Goal: Task Accomplishment & Management: Manage account settings

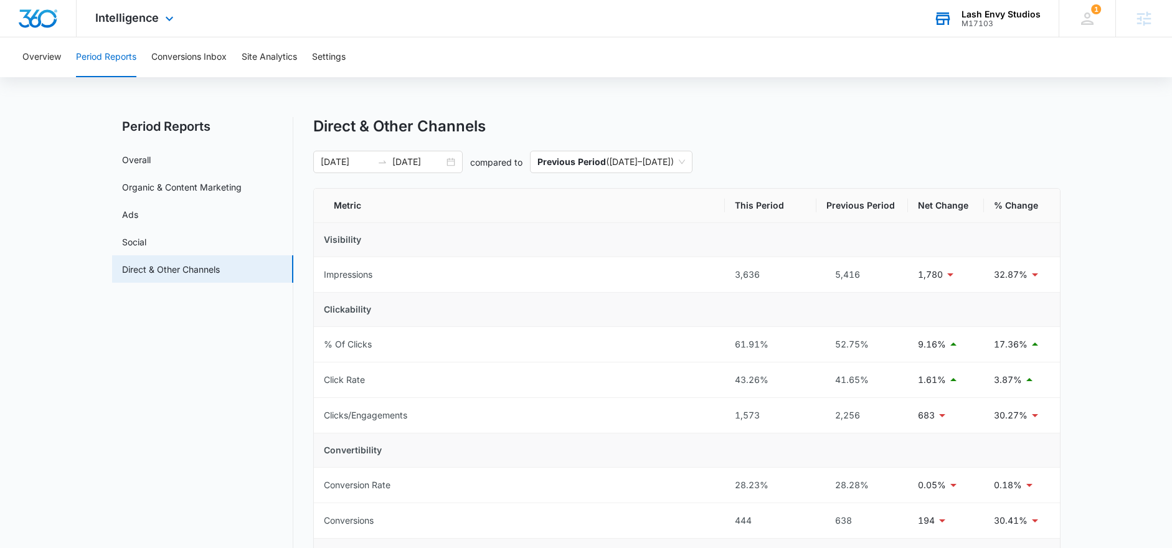
click at [973, 21] on div "M17103" at bounding box center [1000, 23] width 79 height 9
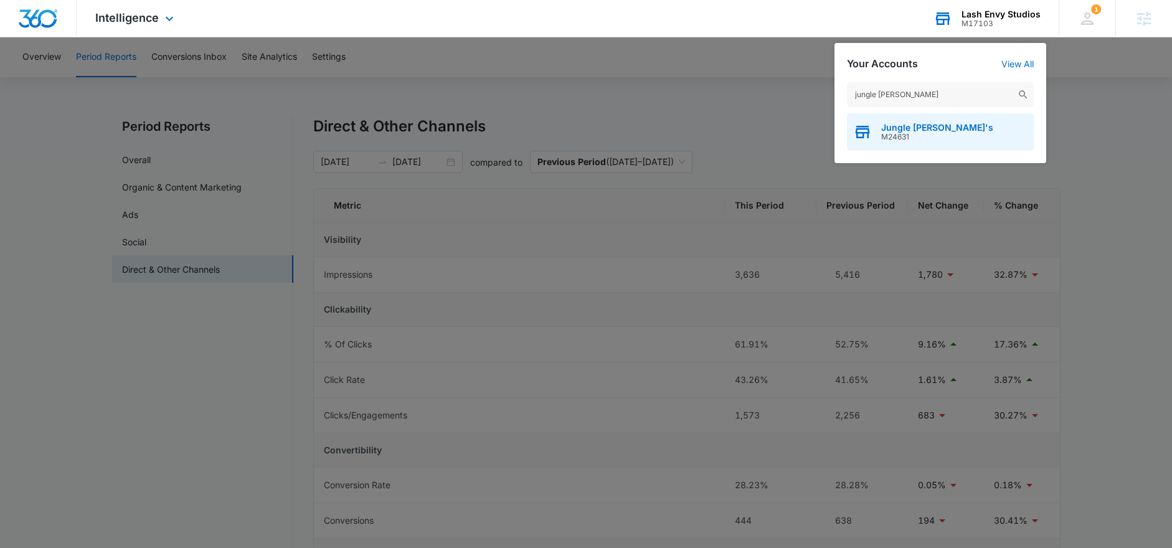
type input "jungle george"
click at [924, 131] on span "Jungle George's" at bounding box center [937, 128] width 112 height 10
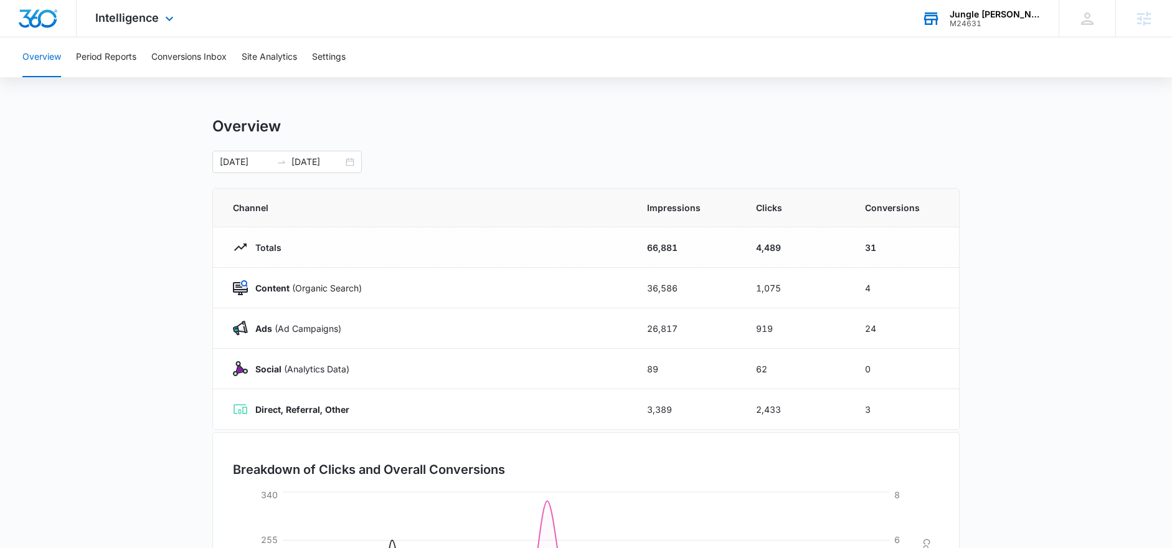
click at [147, 26] on div "Intelligence Apps Reputation Websites Forms CRM Email Social Shop Payments POS …" at bounding box center [136, 18] width 119 height 37
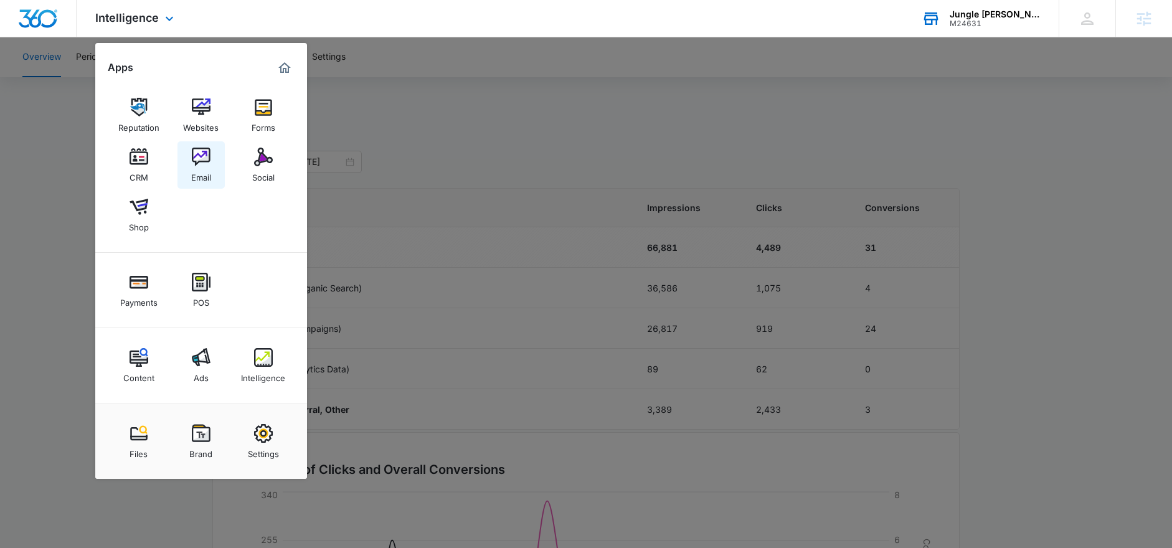
click at [201, 156] on img at bounding box center [201, 157] width 19 height 19
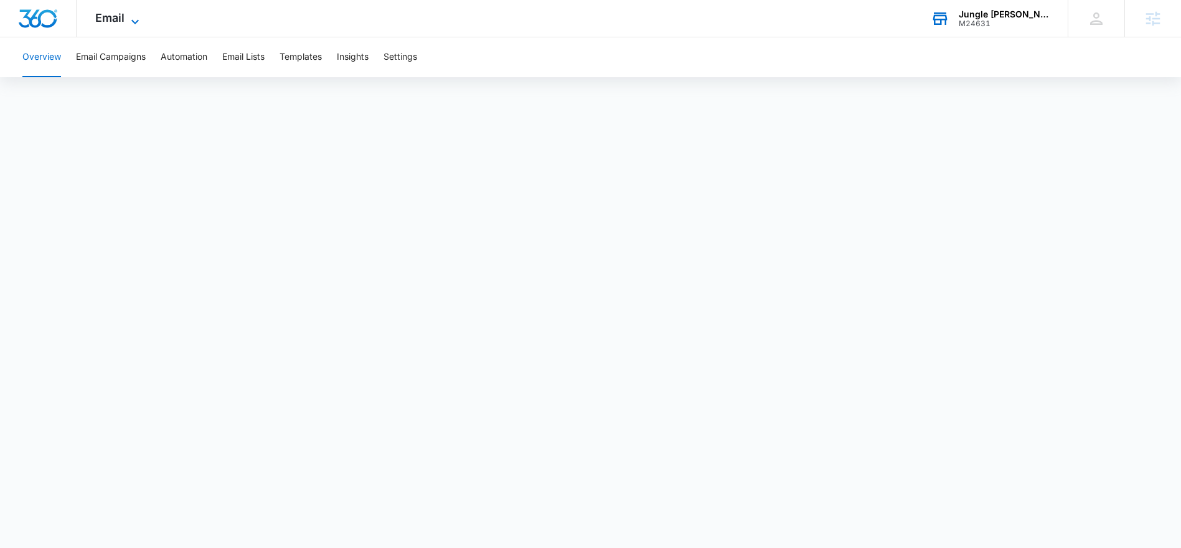
click at [108, 22] on span "Email" at bounding box center [109, 17] width 29 height 13
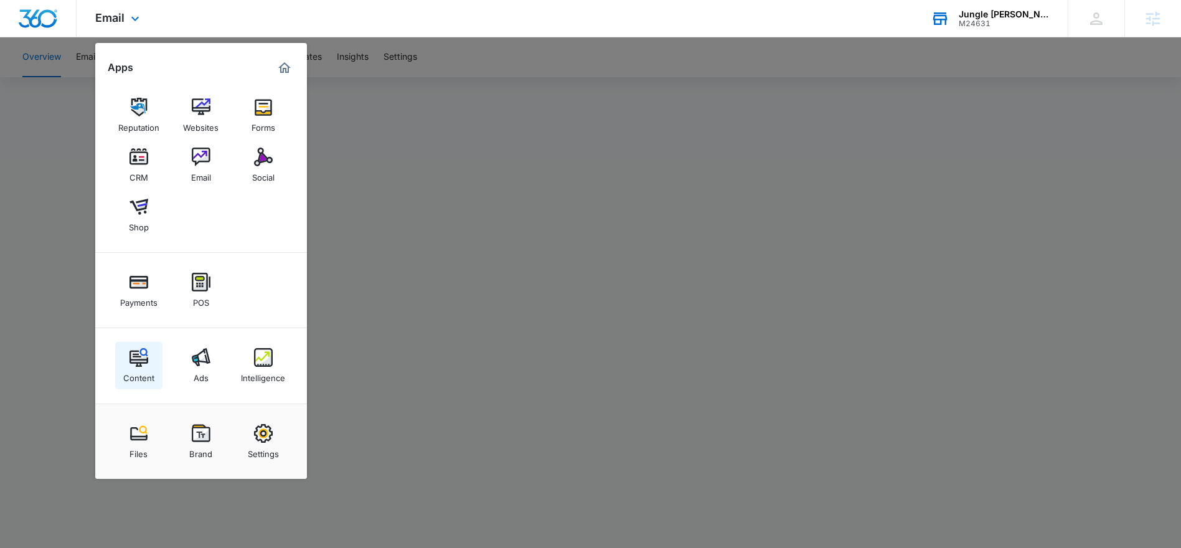
click at [133, 361] on img at bounding box center [139, 357] width 19 height 19
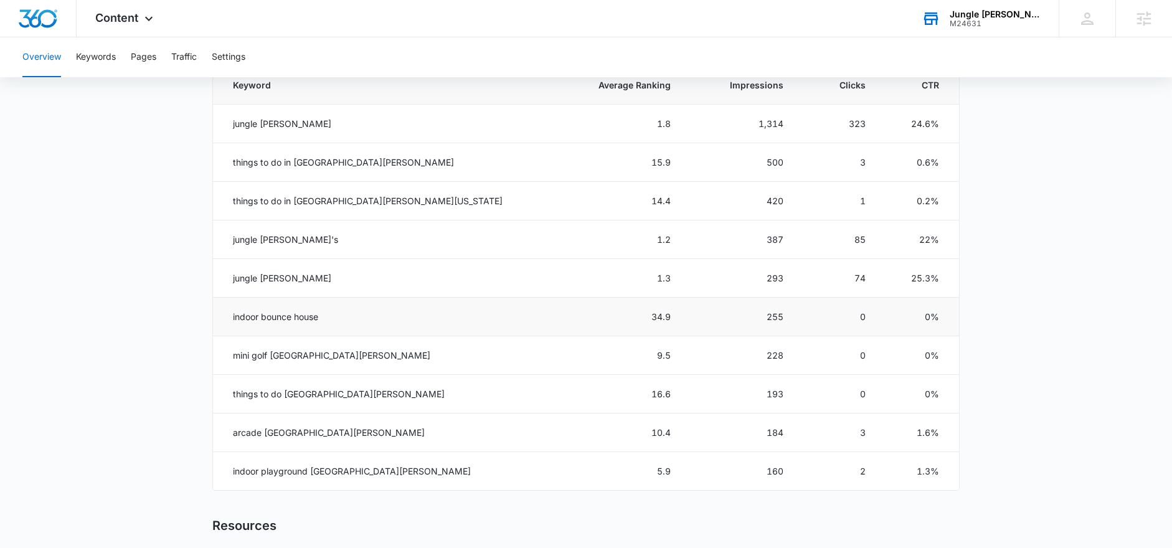
scroll to position [587, 0]
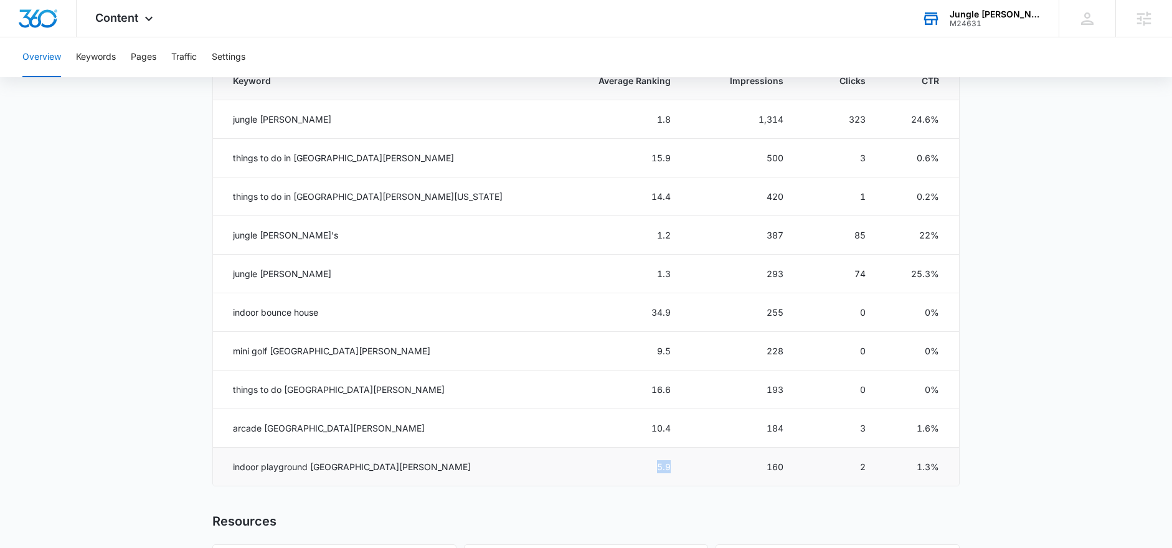
drag, startPoint x: 585, startPoint y: 470, endPoint x: 610, endPoint y: 470, distance: 24.3
click at [610, 470] on td "5.9" at bounding box center [619, 467] width 134 height 39
click at [98, 59] on button "Keywords" at bounding box center [96, 57] width 40 height 40
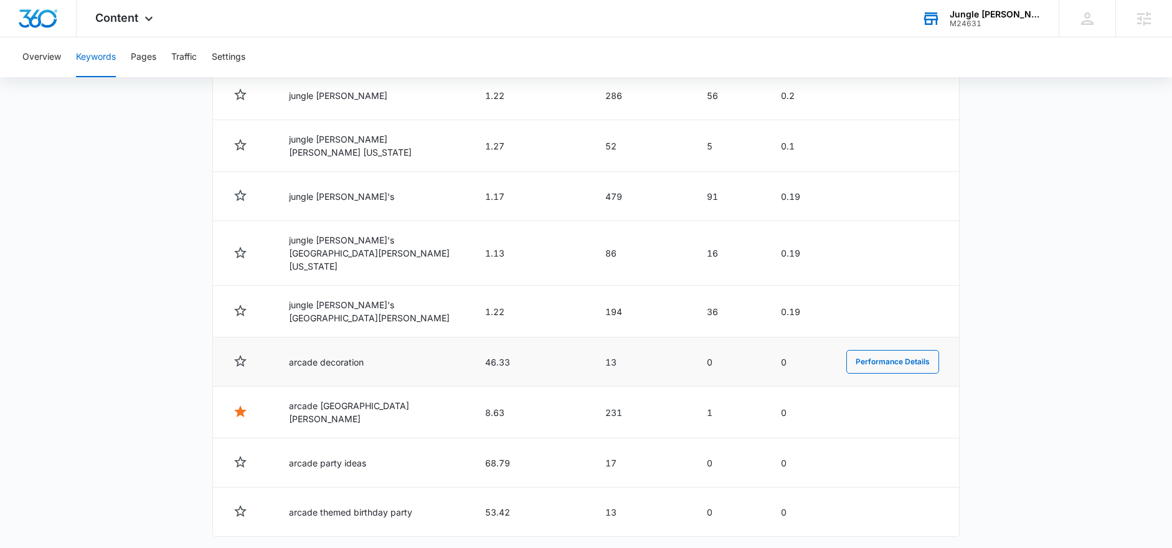
scroll to position [603, 0]
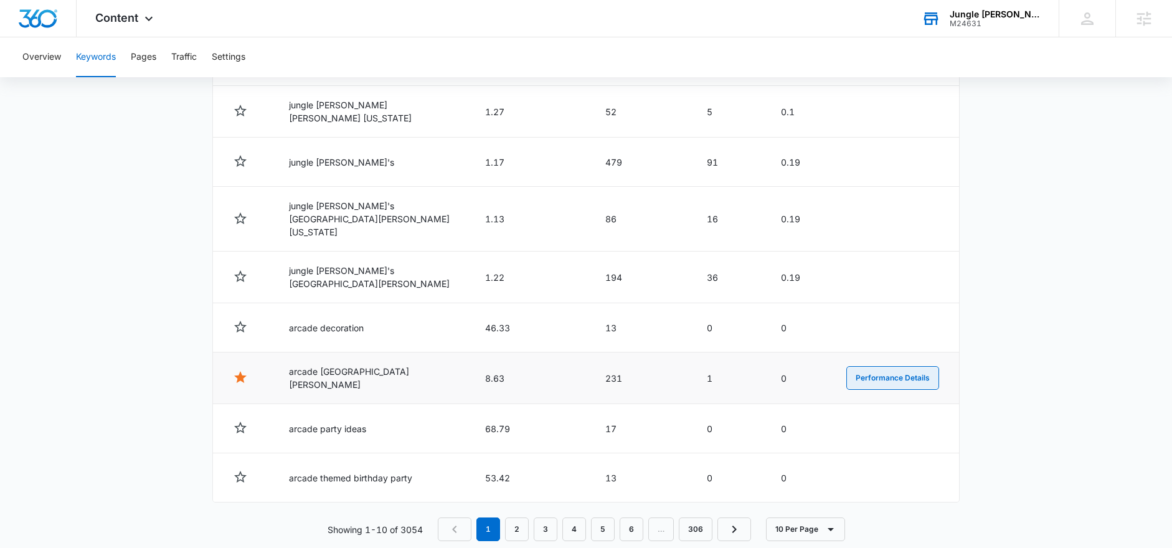
click at [899, 366] on button "Performance Details" at bounding box center [892, 378] width 93 height 24
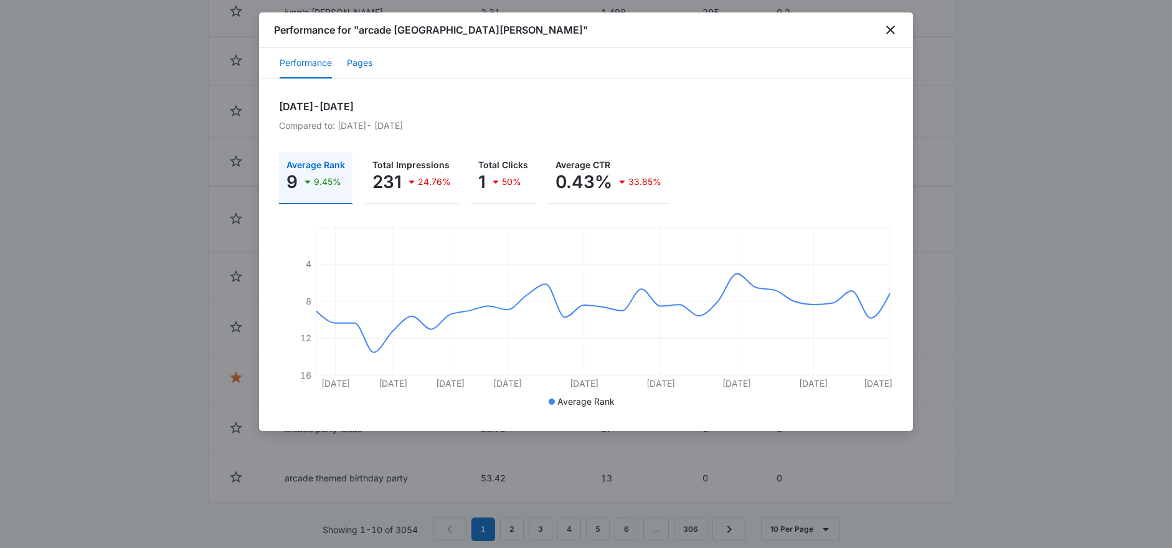
click at [356, 69] on button "Pages" at bounding box center [360, 64] width 26 height 30
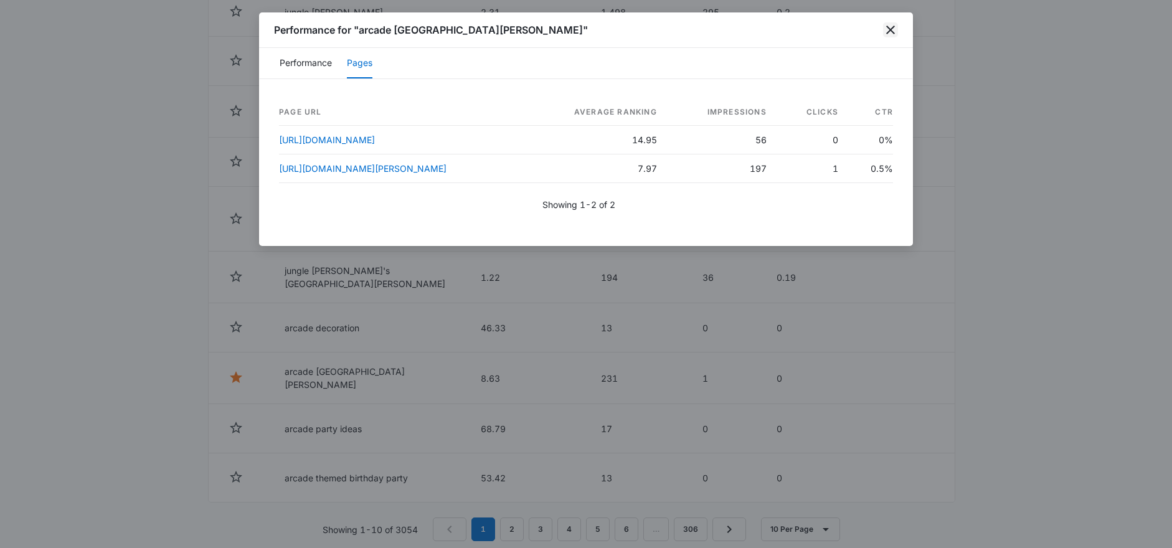
click at [886, 33] on icon "close" at bounding box center [890, 30] width 9 height 9
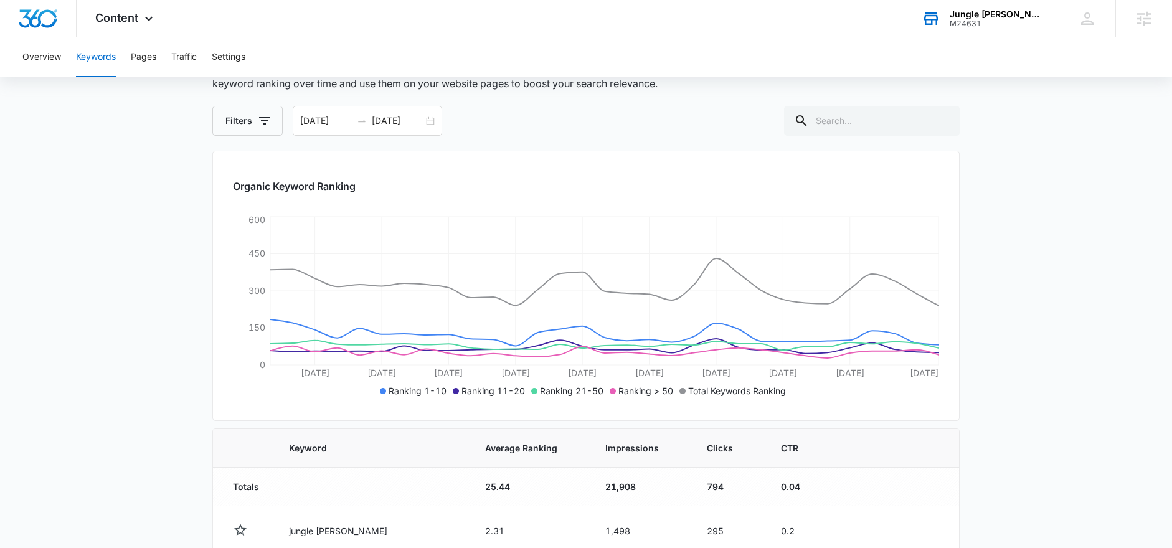
scroll to position [215, 0]
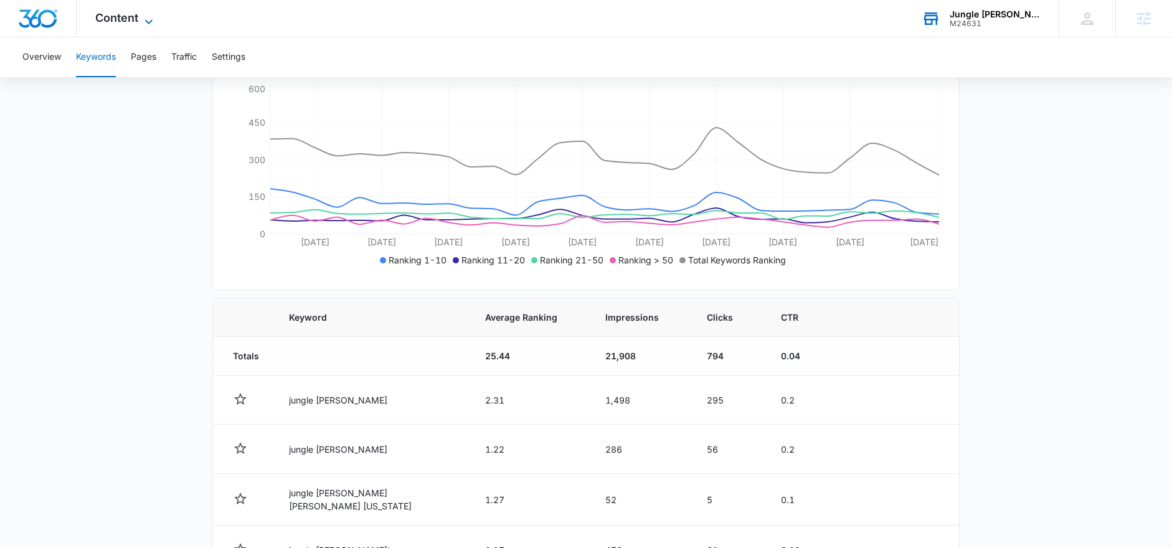
click at [142, 24] on icon at bounding box center [148, 21] width 15 height 15
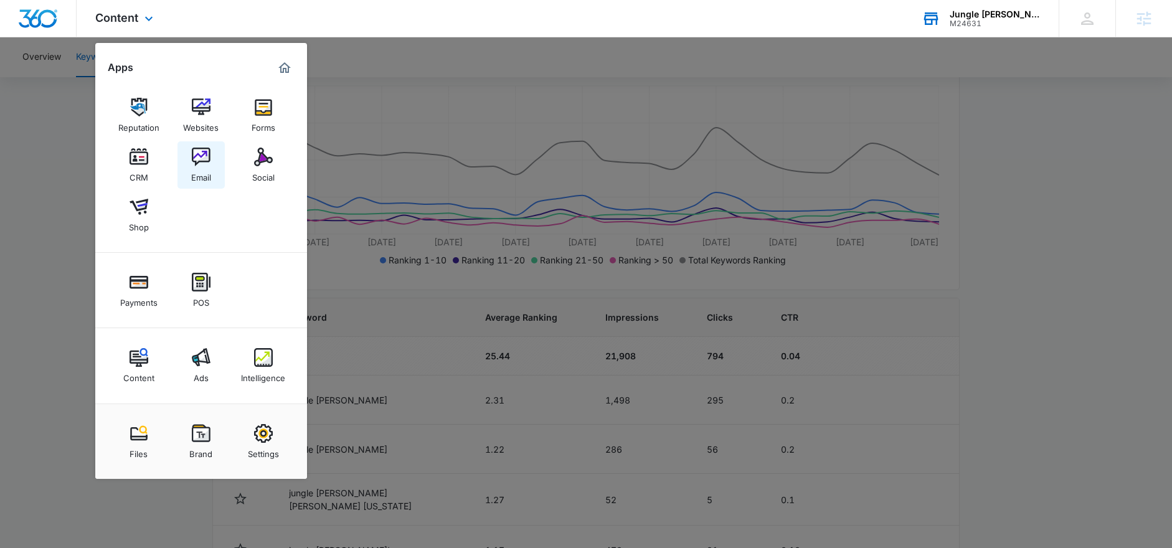
click at [201, 171] on div "Email" at bounding box center [201, 174] width 20 height 16
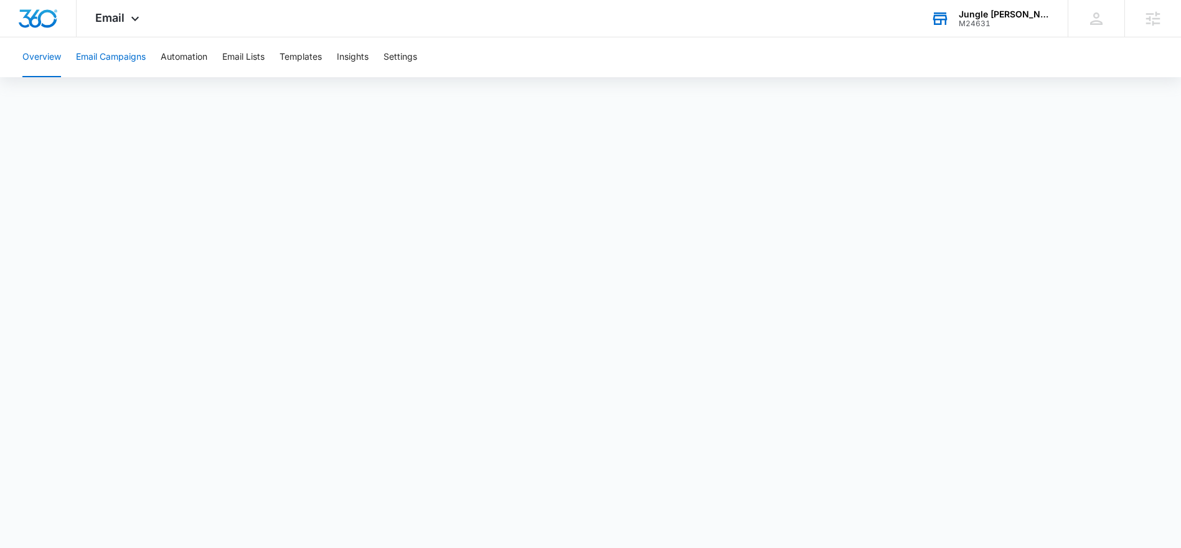
click at [89, 60] on button "Email Campaigns" at bounding box center [111, 57] width 70 height 40
click at [56, 59] on button "Overview" at bounding box center [41, 57] width 39 height 40
click at [49, 14] on img "Dashboard" at bounding box center [38, 18] width 40 height 19
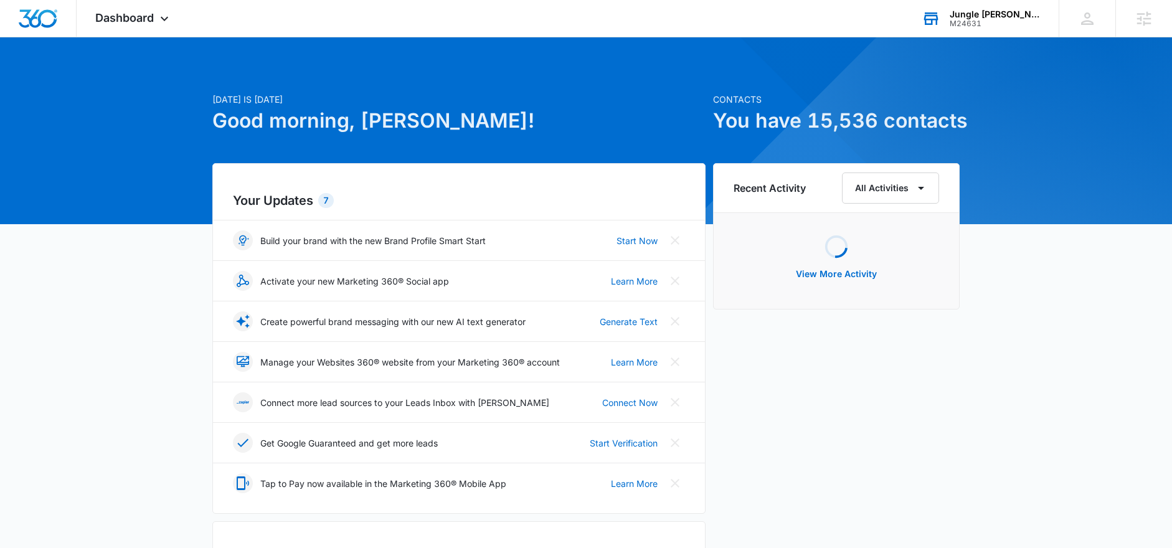
scroll to position [343, 0]
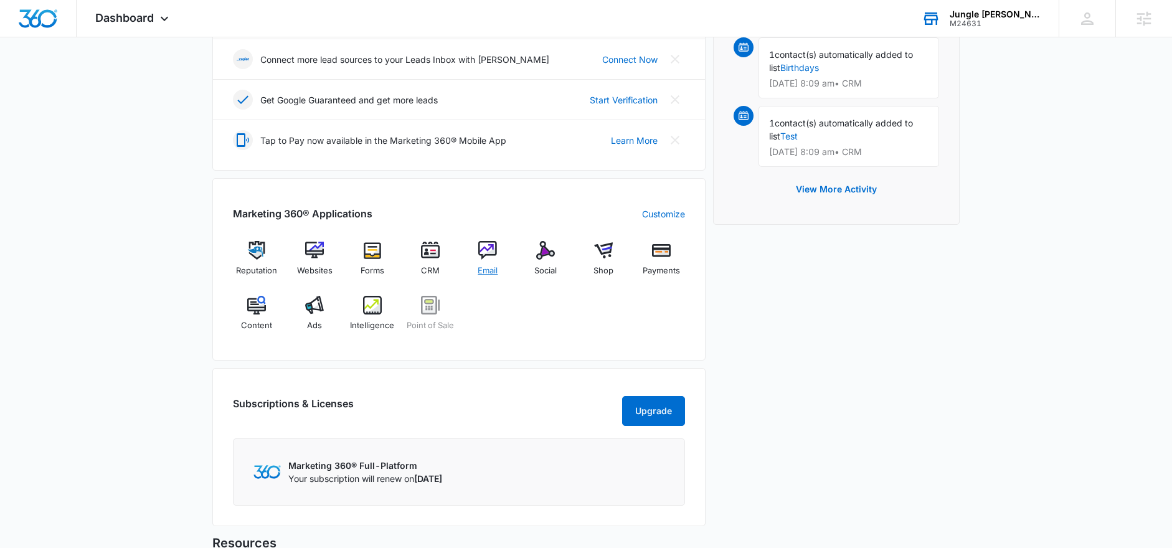
click at [486, 258] on img at bounding box center [487, 250] width 19 height 19
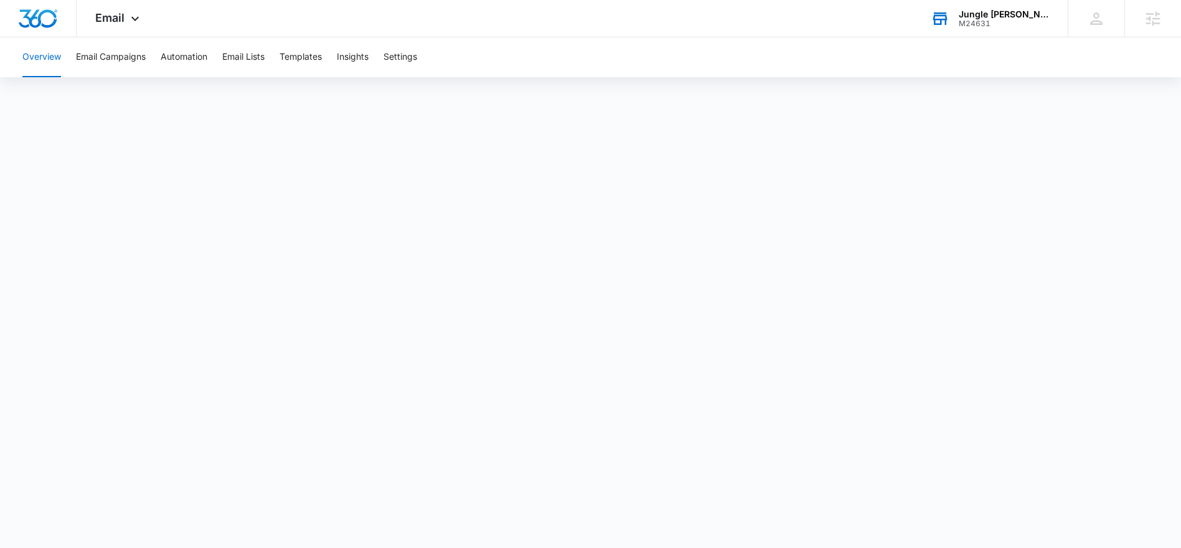
click at [986, 21] on div "M24631" at bounding box center [1004, 23] width 91 height 9
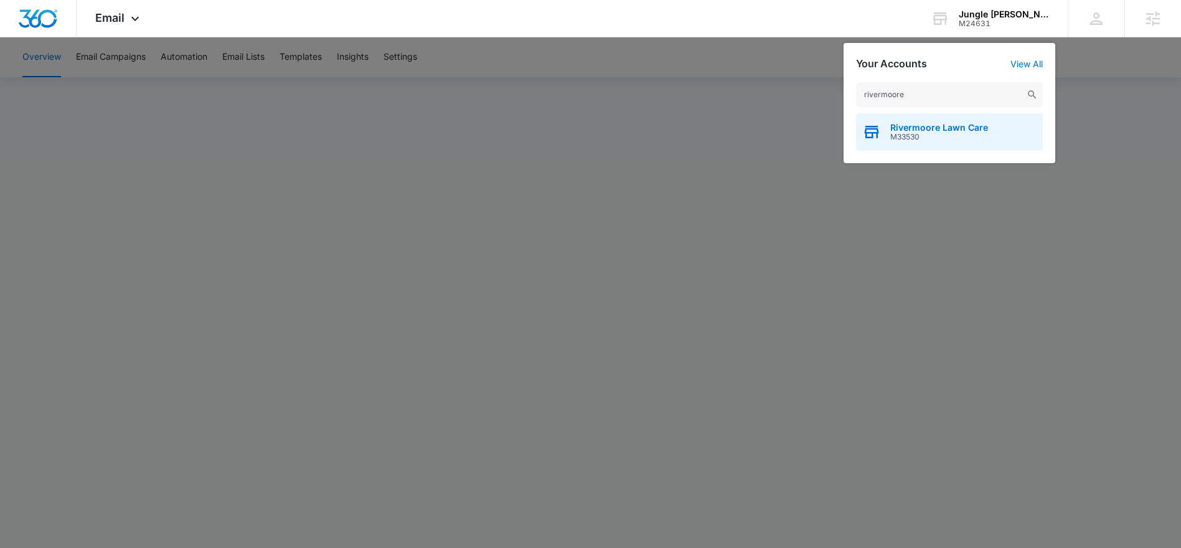
type input "rivermoore"
click at [920, 133] on div "Rivermoore Lawn Care M33530" at bounding box center [939, 132] width 98 height 19
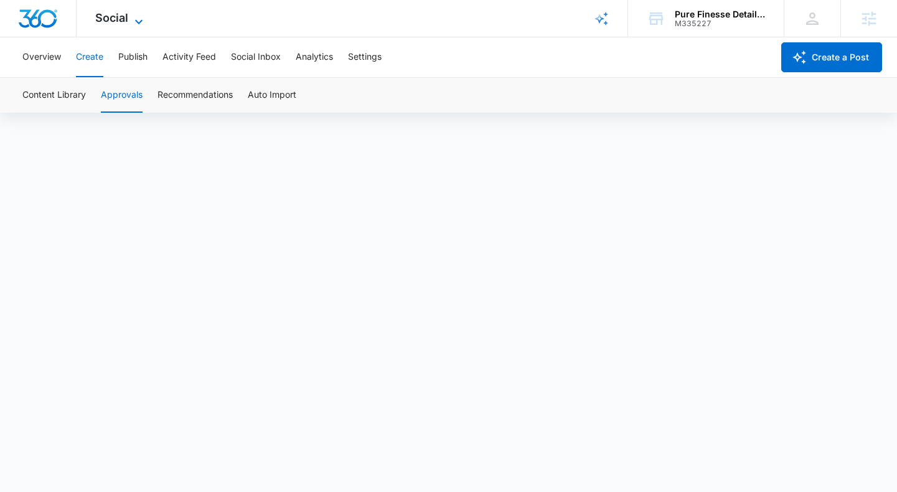
click at [103, 16] on span "Social" at bounding box center [111, 17] width 33 height 13
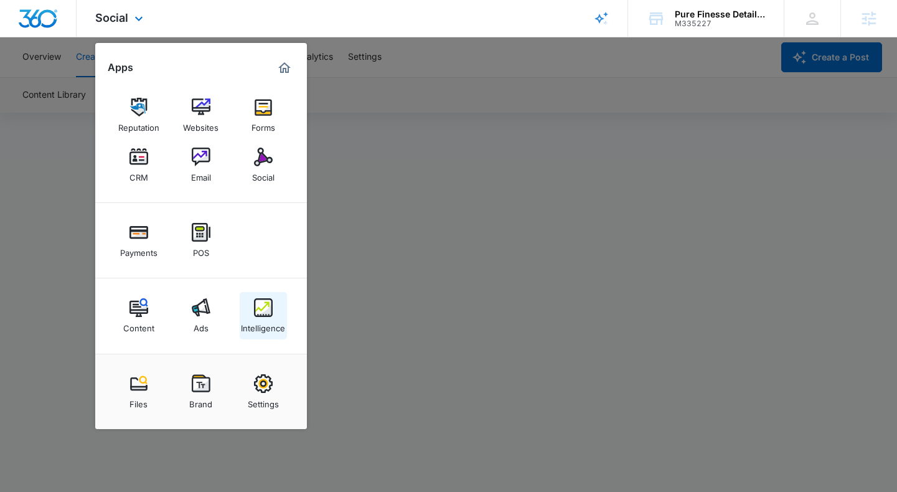
click at [263, 308] on img at bounding box center [263, 307] width 19 height 19
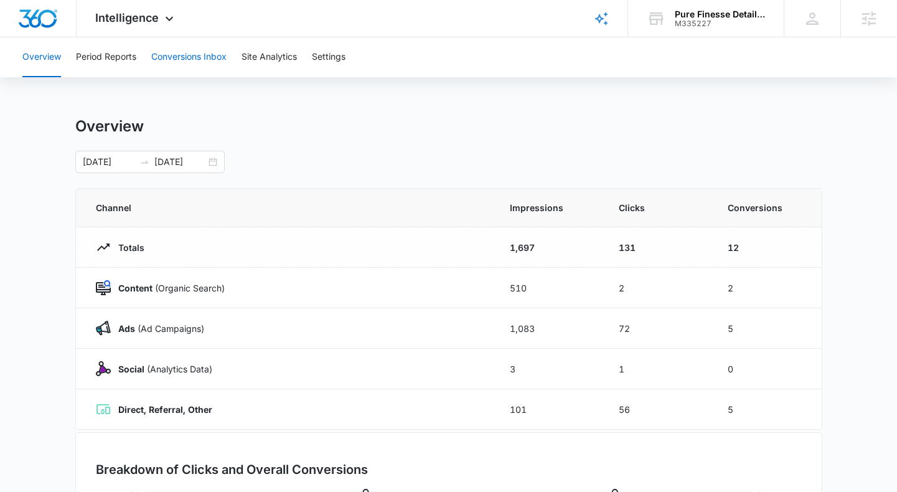
click at [179, 57] on button "Conversions Inbox" at bounding box center [188, 57] width 75 height 40
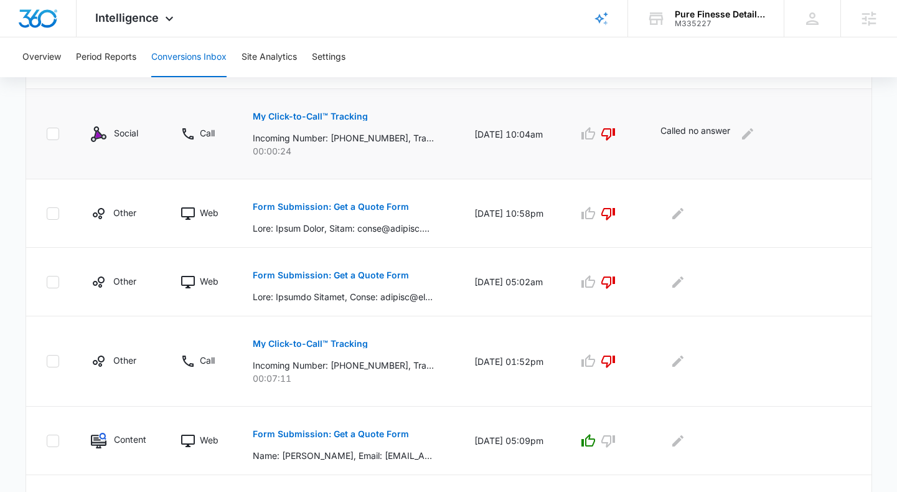
scroll to position [637, 0]
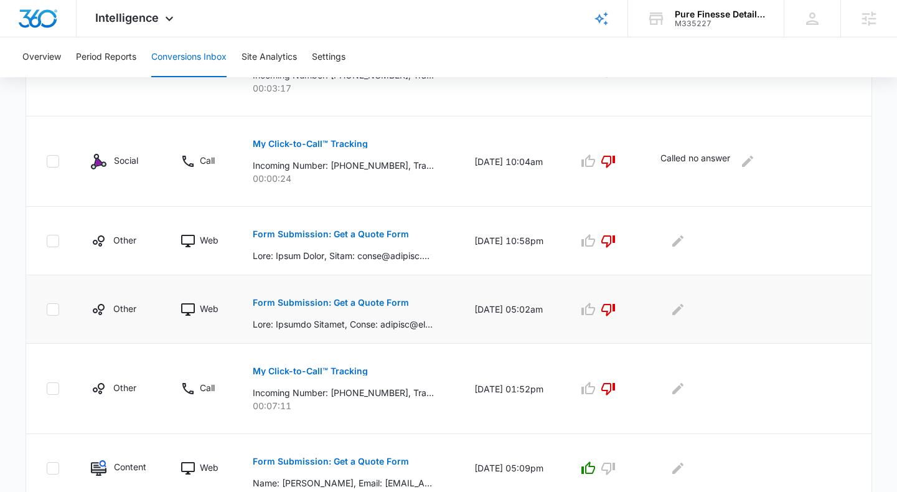
click at [382, 300] on p "Form Submission: Get a Quote Form" at bounding box center [331, 302] width 156 height 9
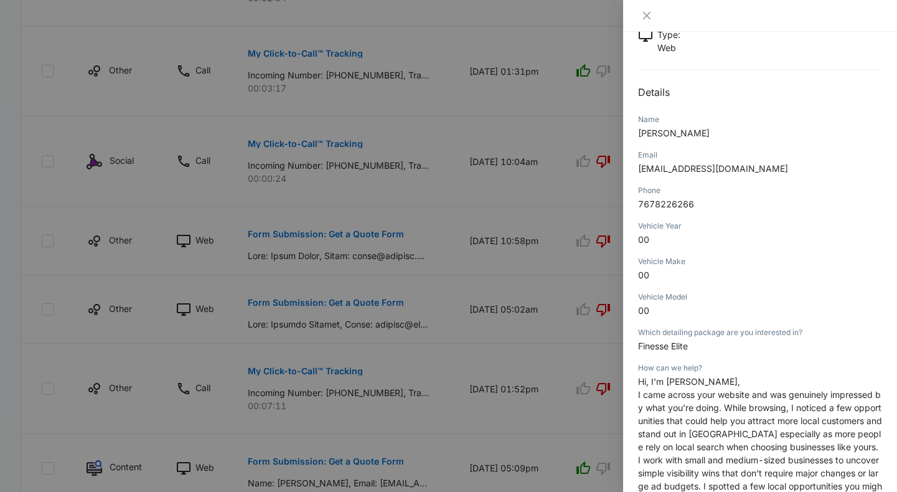
scroll to position [92, 0]
click at [367, 294] on div at bounding box center [448, 246] width 897 height 492
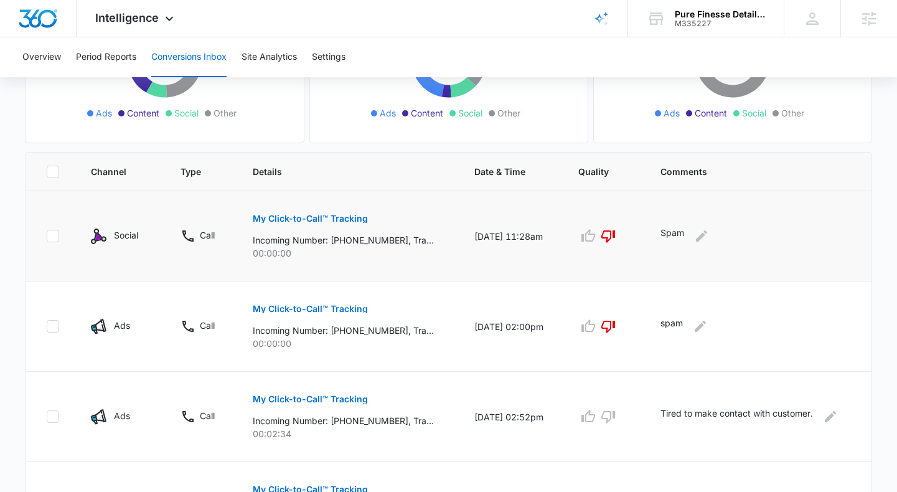
scroll to position [88, 0]
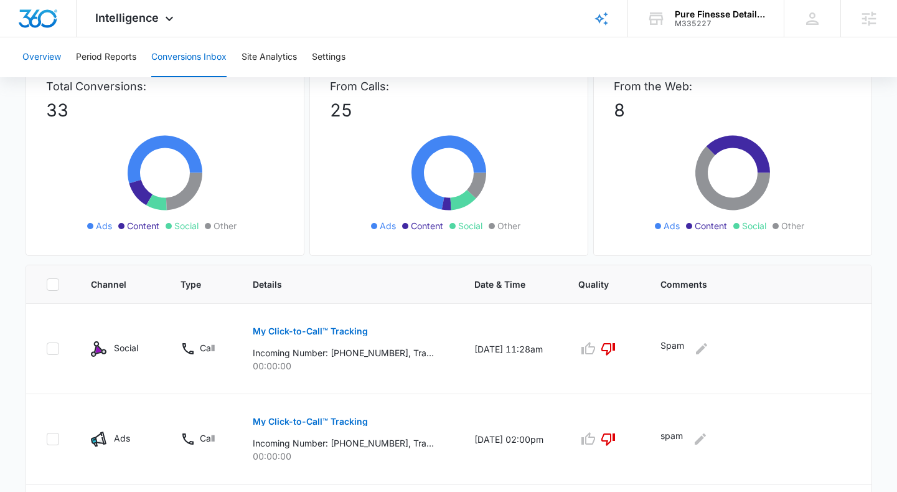
click at [44, 54] on button "Overview" at bounding box center [41, 57] width 39 height 40
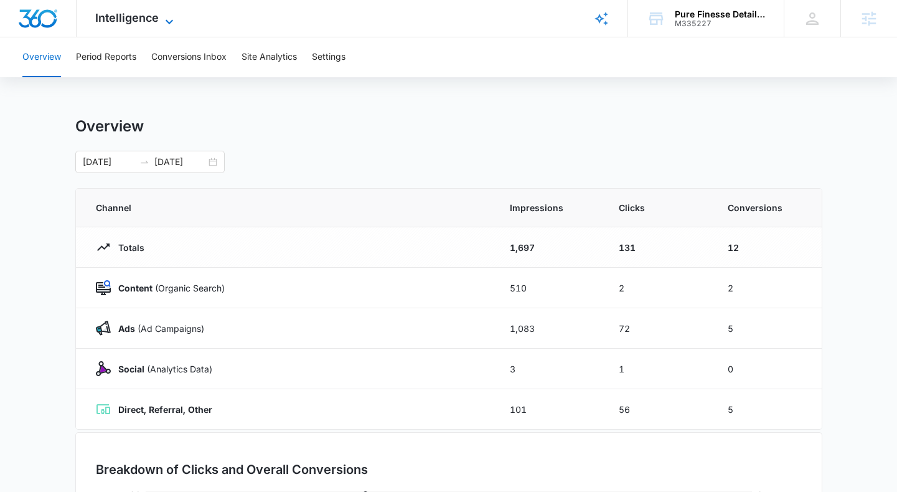
click at [137, 19] on span "Intelligence" at bounding box center [127, 17] width 64 height 13
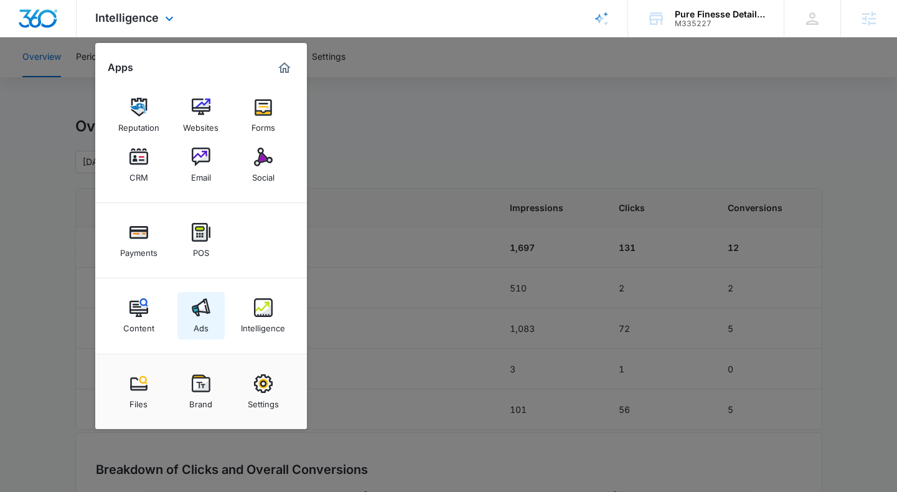
click at [196, 315] on img at bounding box center [201, 307] width 19 height 19
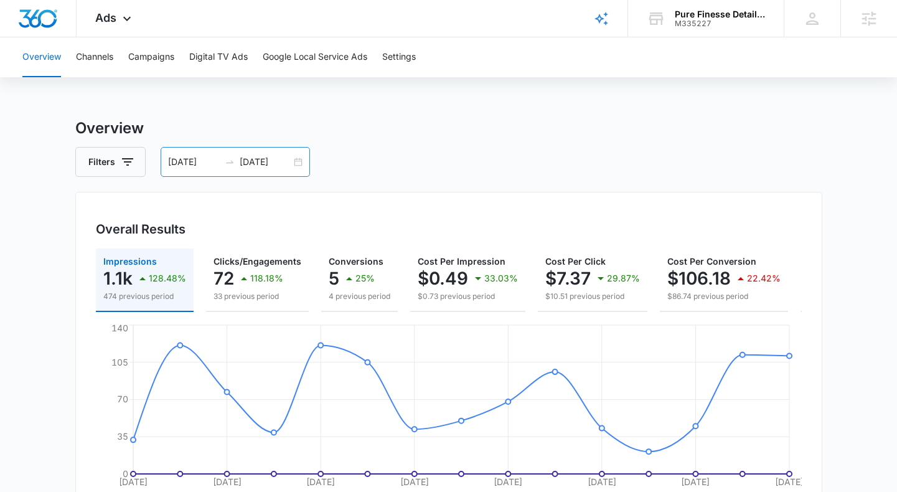
click at [296, 163] on div "09/18/2025 10/02/2025" at bounding box center [235, 162] width 149 height 30
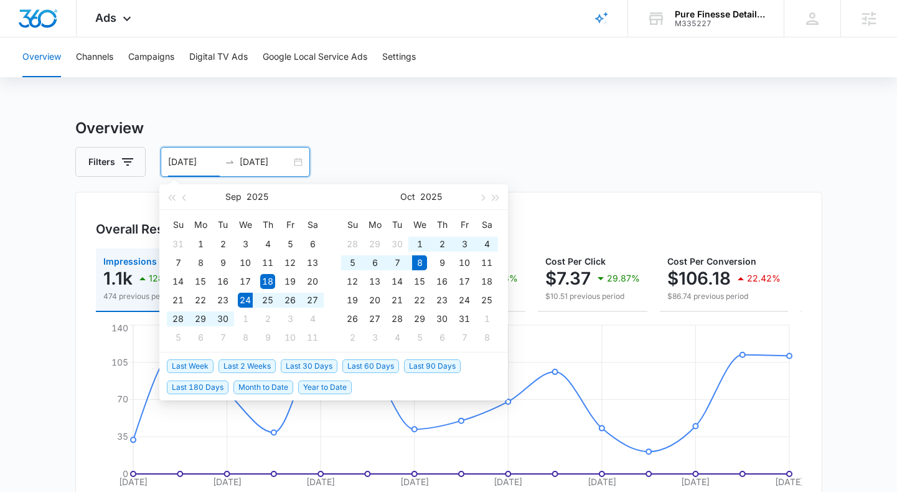
click at [263, 366] on span "Last 2 Weeks" at bounding box center [247, 366] width 57 height 14
type input "09/24/2025"
type input "10/08/2025"
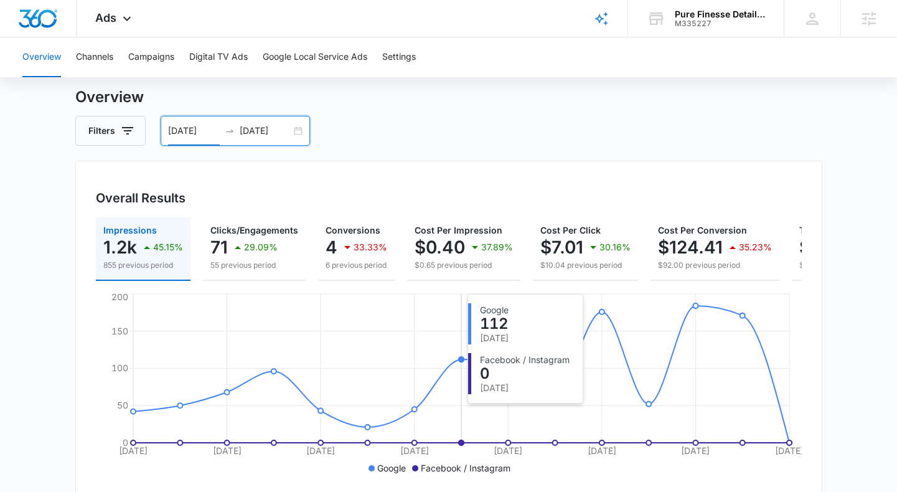
scroll to position [174, 0]
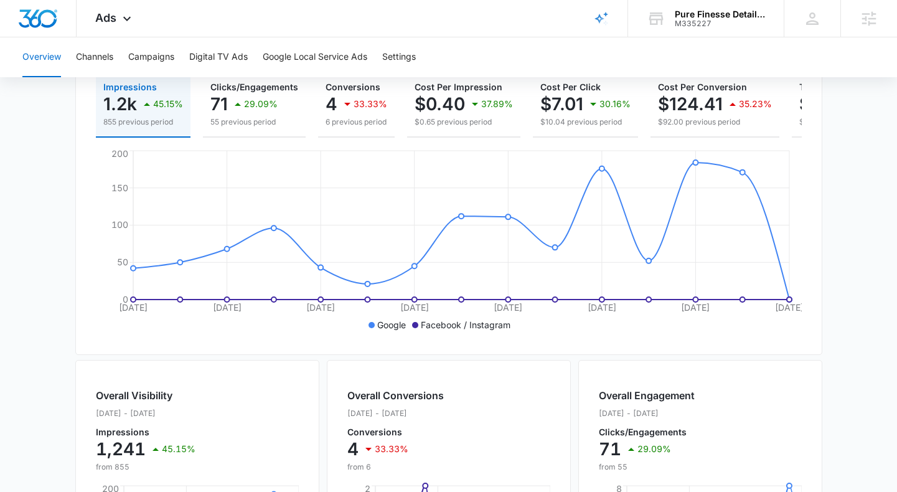
click at [818, 355] on div "Overall Results Impressions 1.2k 45.15% 855 previous period Clicks/Engagements …" at bounding box center [448, 186] width 747 height 338
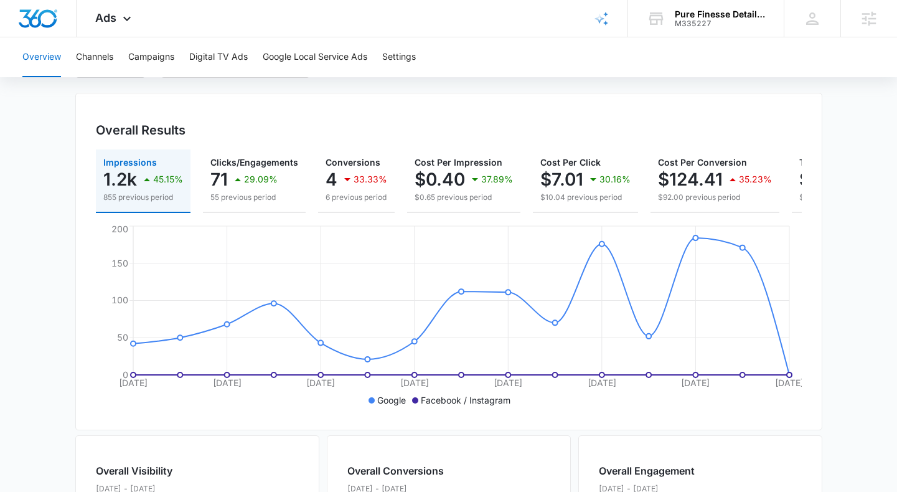
scroll to position [0, 0]
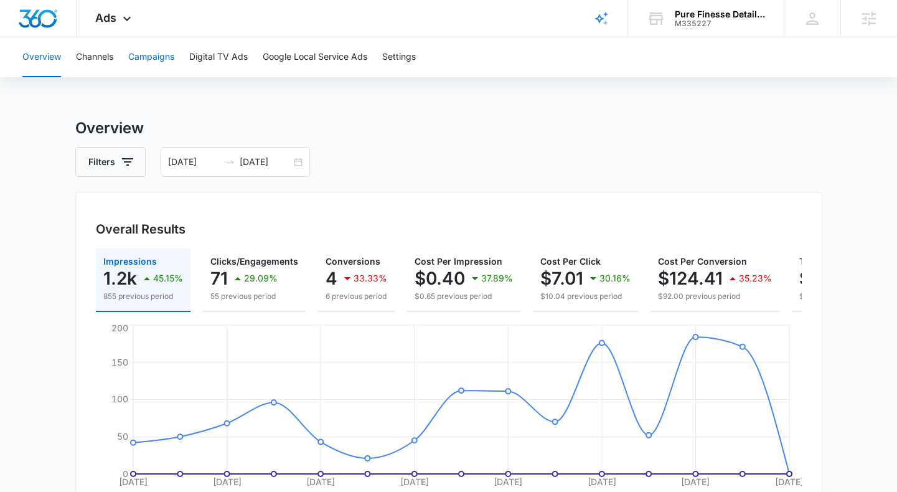
click at [148, 51] on button "Campaigns" at bounding box center [151, 57] width 46 height 40
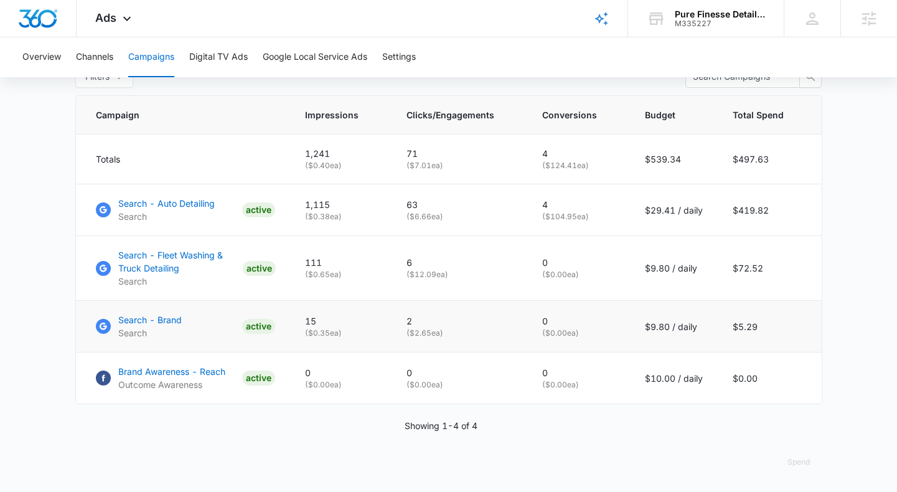
scroll to position [522, 0]
click at [99, 59] on button "Channels" at bounding box center [94, 57] width 37 height 40
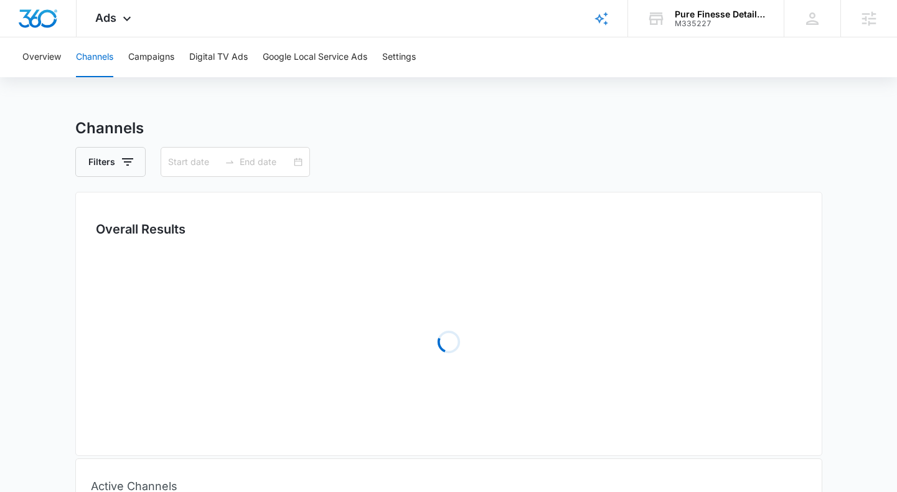
type input "09/24/2025"
type input "10/08/2025"
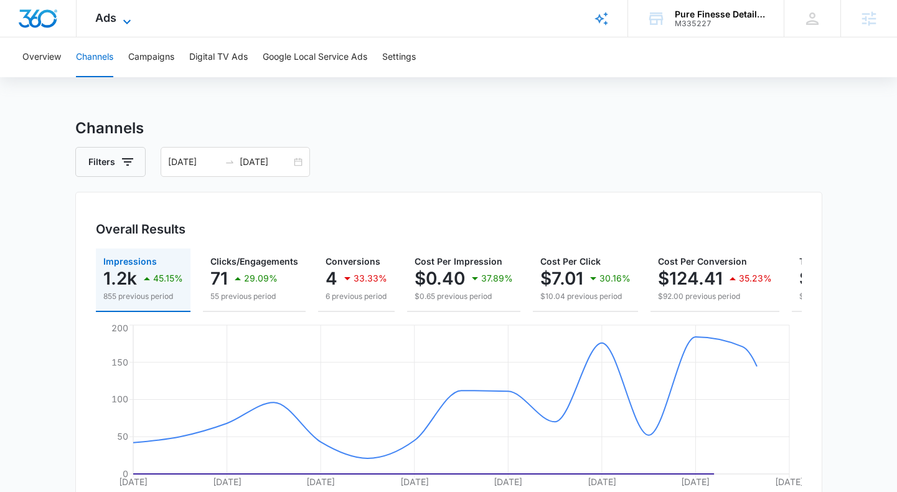
click at [108, 12] on span "Ads" at bounding box center [105, 17] width 21 height 13
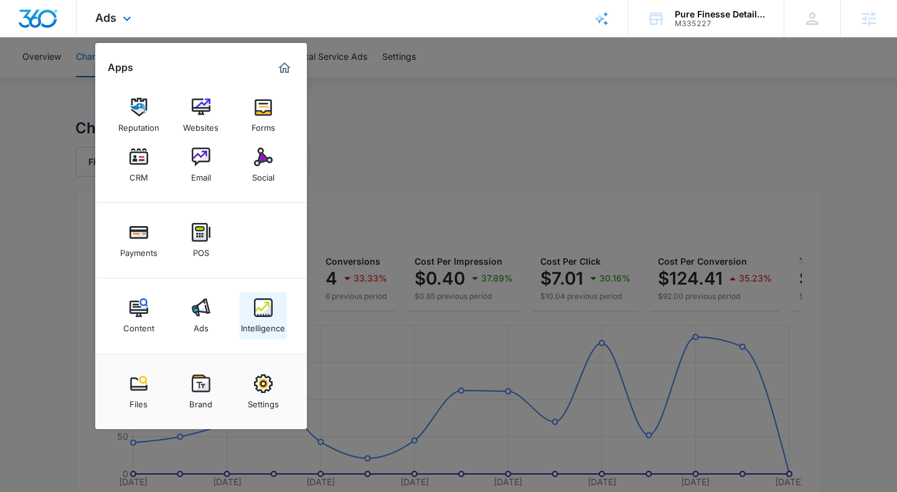
click at [264, 318] on div "Intelligence" at bounding box center [263, 325] width 44 height 16
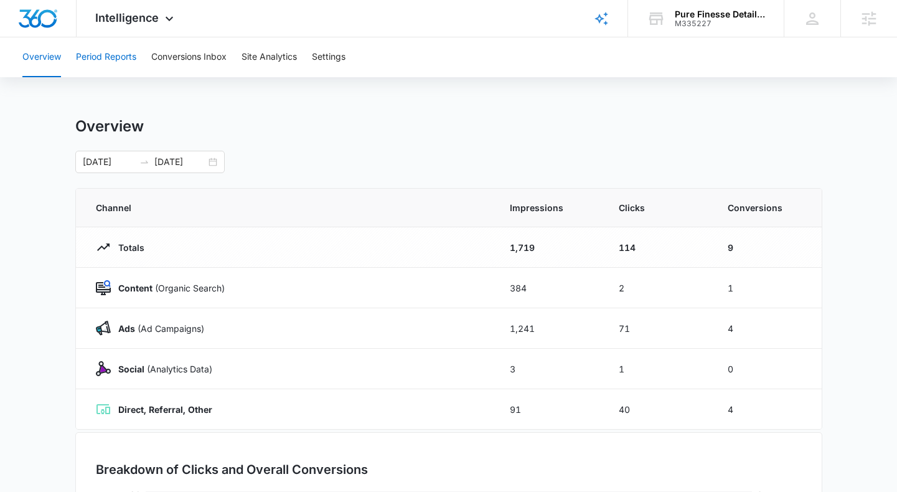
click at [106, 60] on button "Period Reports" at bounding box center [106, 57] width 60 height 40
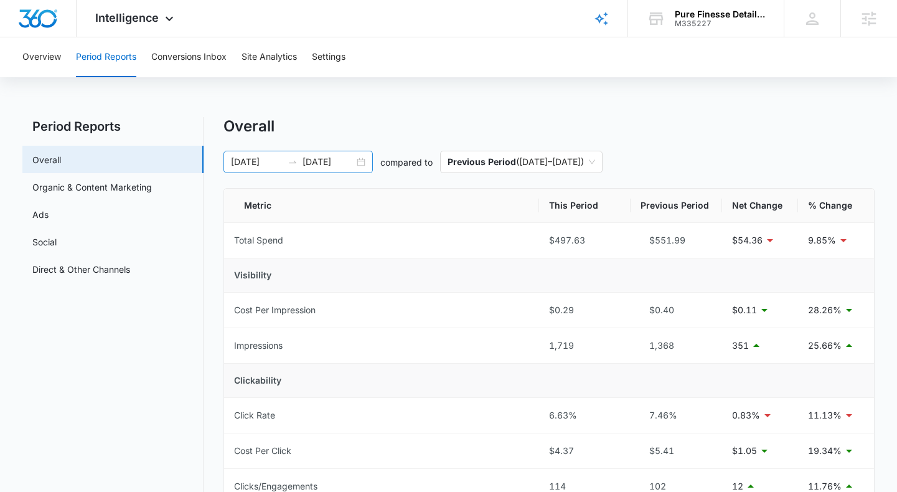
click at [363, 163] on div "09/24/2025 10/08/2025" at bounding box center [298, 162] width 149 height 22
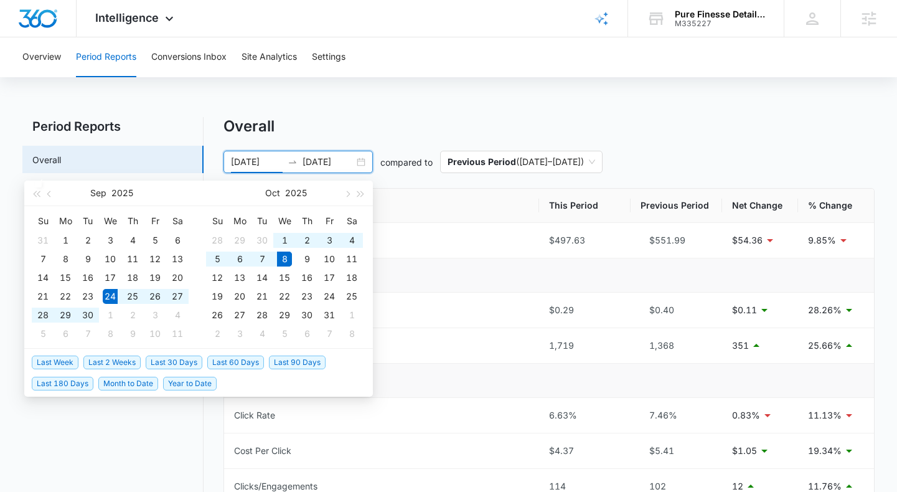
click at [128, 352] on li "Last 2 Weeks" at bounding box center [114, 361] width 62 height 21
click at [126, 359] on span "Last 2 Weeks" at bounding box center [111, 363] width 57 height 14
type input "[DATE]"
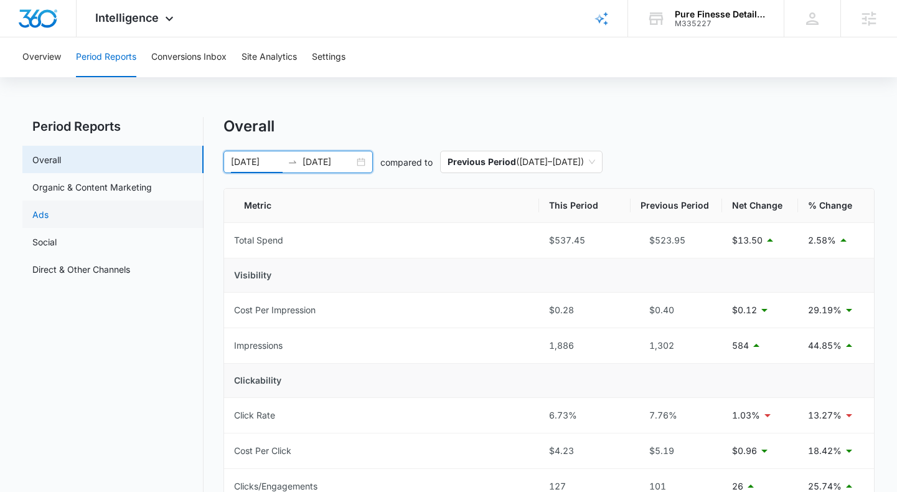
click at [49, 213] on link "Ads" at bounding box center [40, 214] width 16 height 13
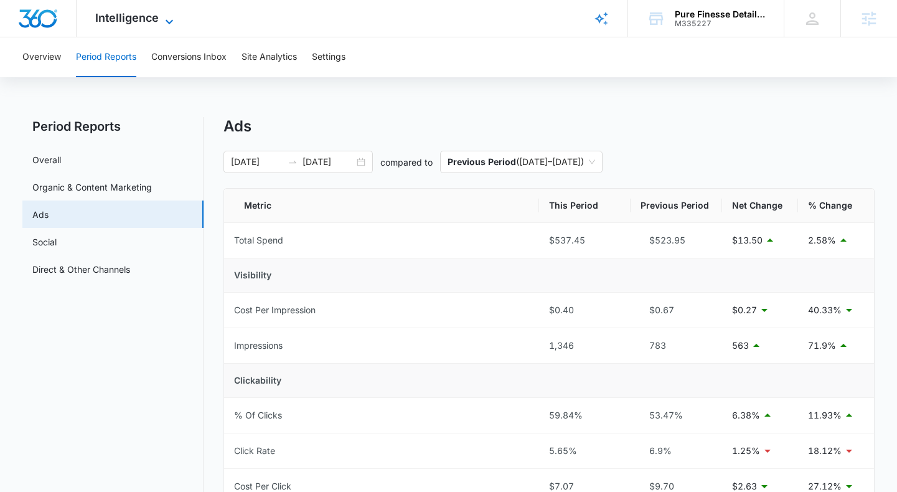
click at [133, 19] on span "Intelligence" at bounding box center [127, 17] width 64 height 13
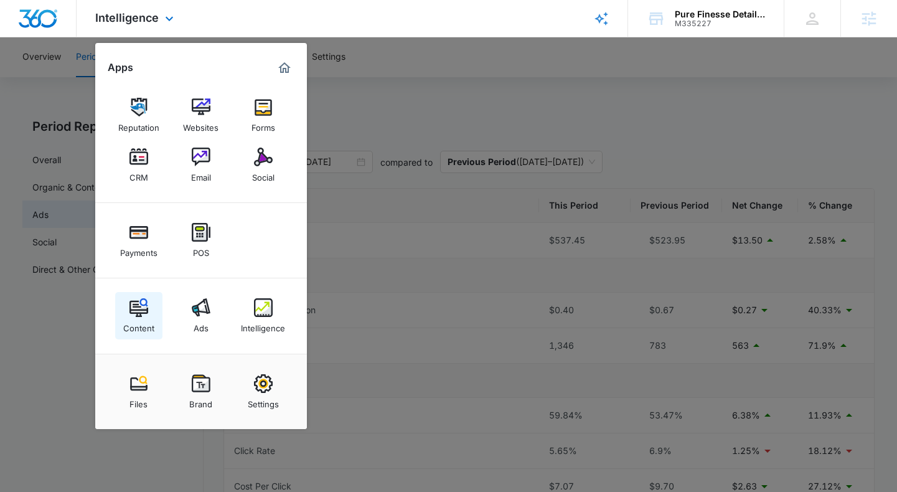
click at [134, 314] on img at bounding box center [139, 307] width 19 height 19
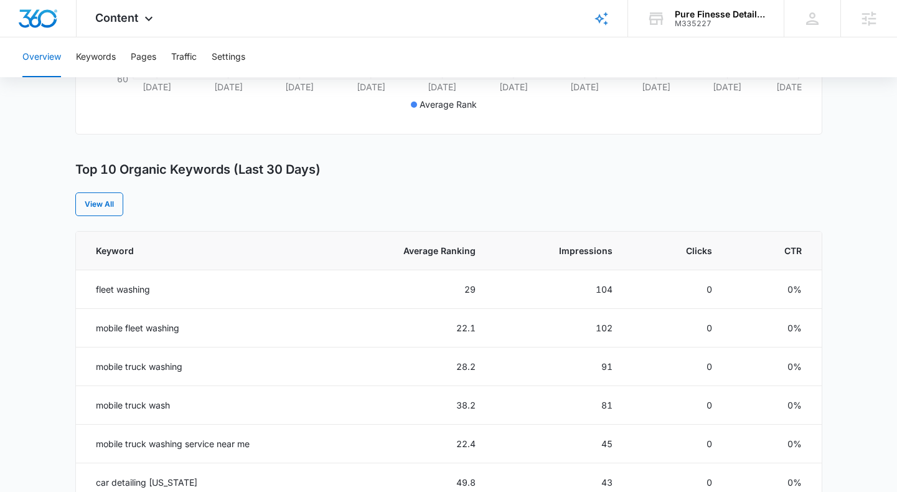
scroll to position [359, 0]
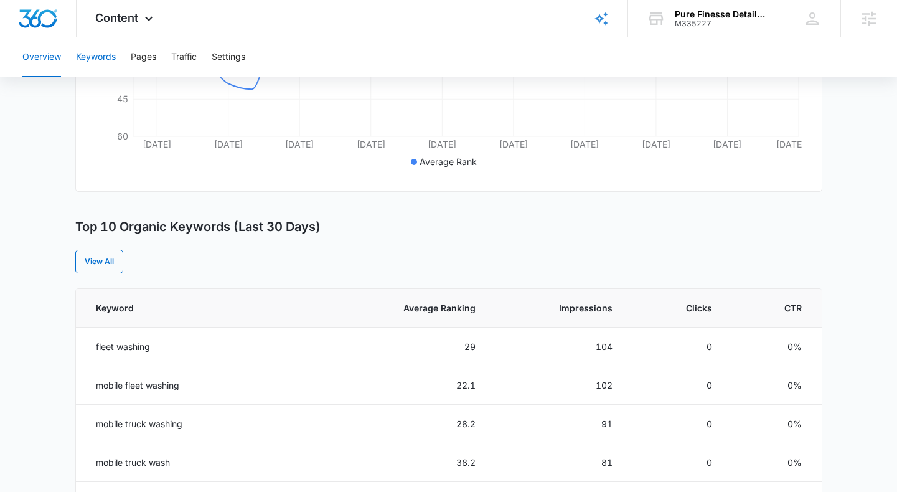
click at [106, 57] on button "Keywords" at bounding box center [96, 57] width 40 height 40
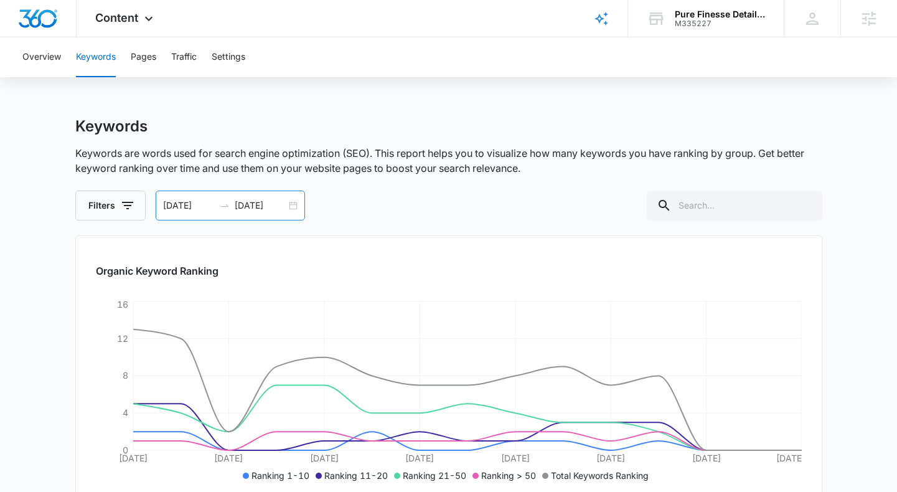
click at [291, 209] on div "09/23/2025 10/07/2025" at bounding box center [230, 206] width 149 height 30
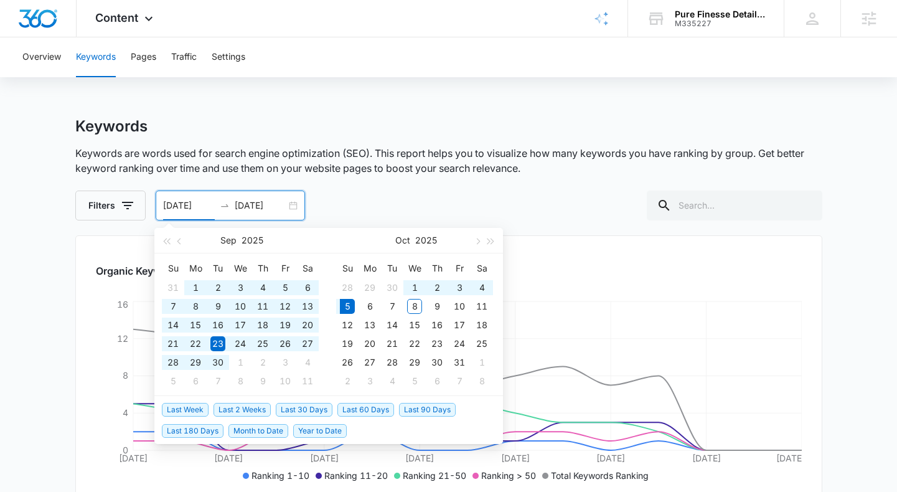
click at [346, 412] on span "Last 60 Days" at bounding box center [366, 410] width 57 height 14
type input "08/06/2025"
type input "10/05/2025"
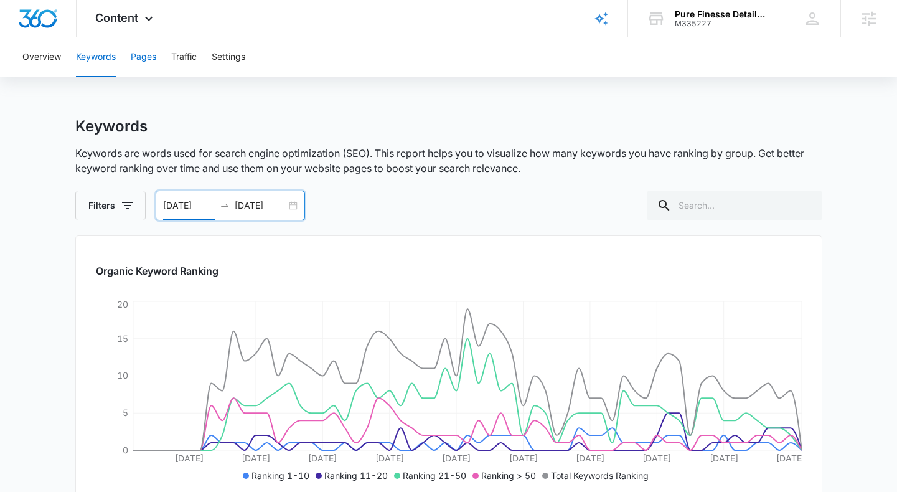
click at [150, 57] on button "Pages" at bounding box center [144, 57] width 26 height 40
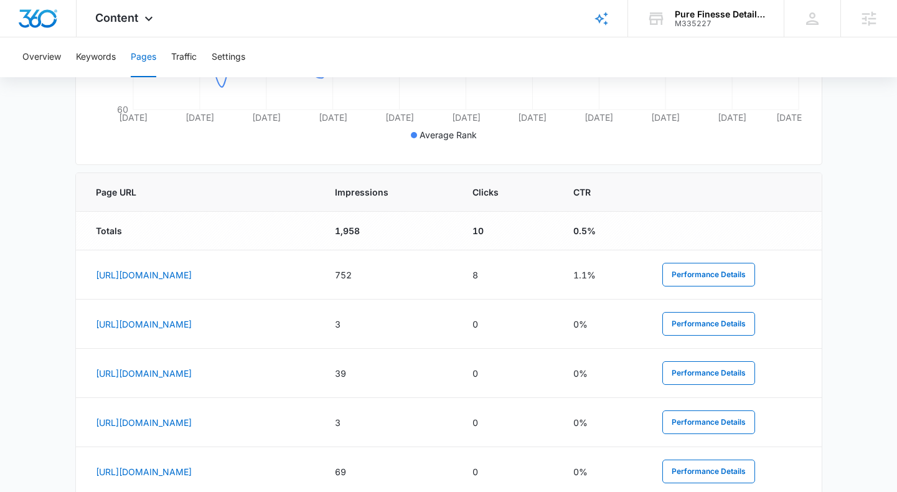
scroll to position [128, 0]
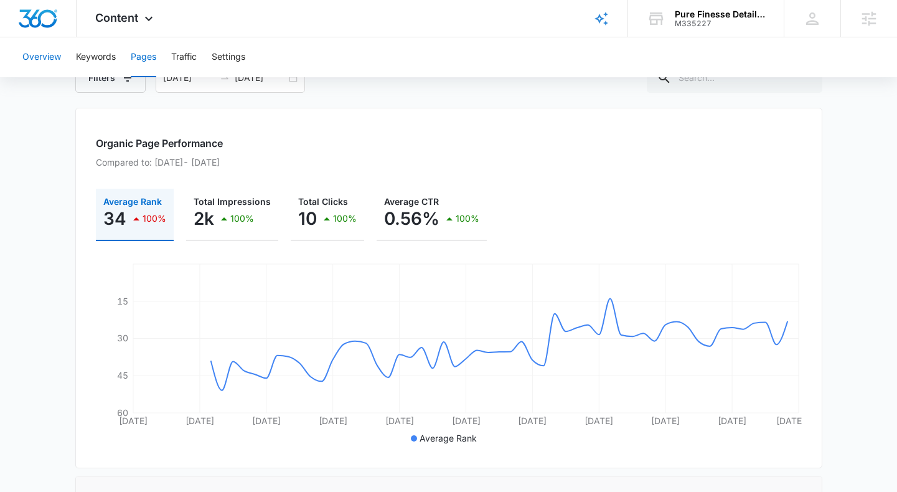
click at [50, 57] on button "Overview" at bounding box center [41, 57] width 39 height 40
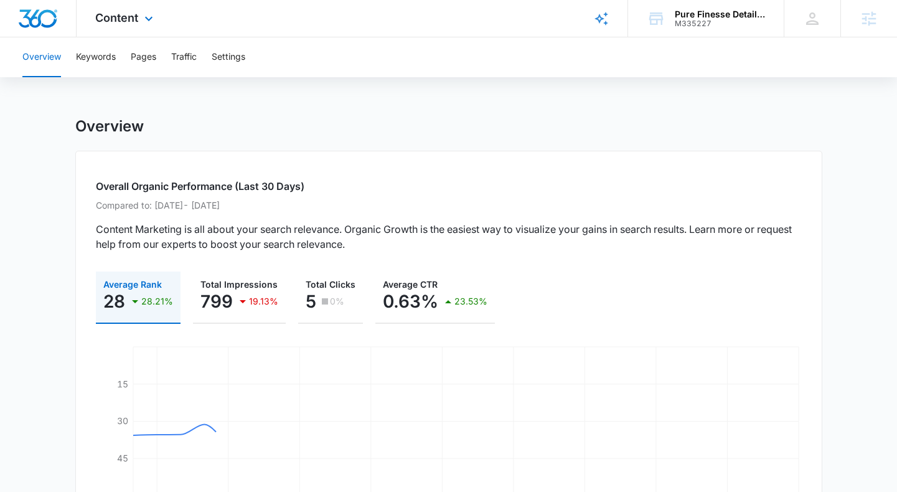
click at [88, 24] on div "Content Apps Reputation Websites Forms CRM Email Social Payments POS Content Ad…" at bounding box center [126, 18] width 98 height 37
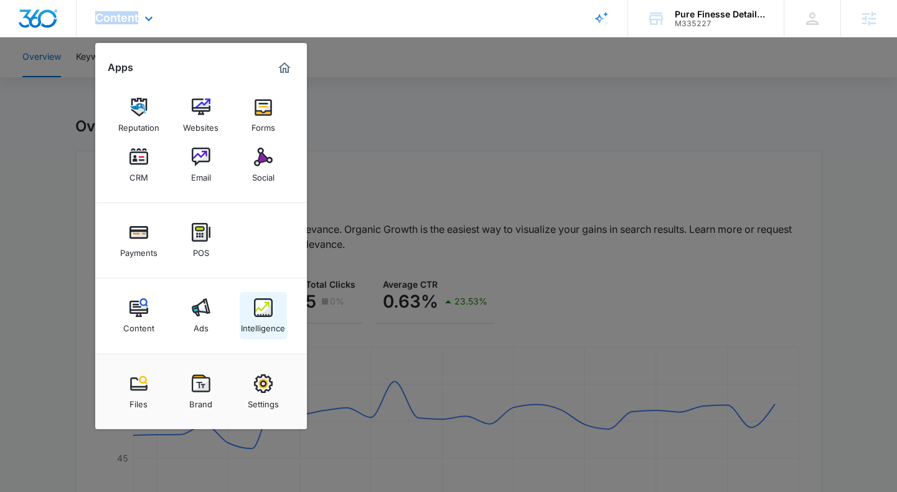
click at [261, 327] on div "Intelligence" at bounding box center [263, 325] width 44 height 16
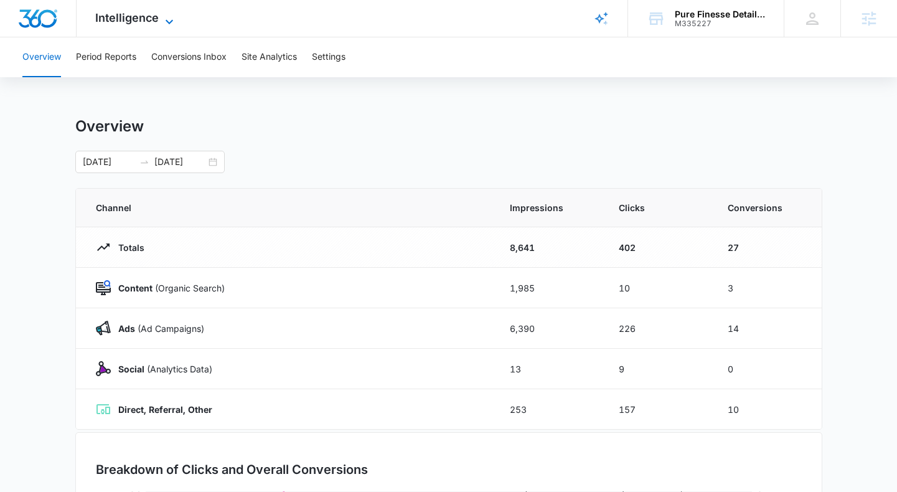
click at [158, 19] on span "Intelligence" at bounding box center [127, 17] width 64 height 13
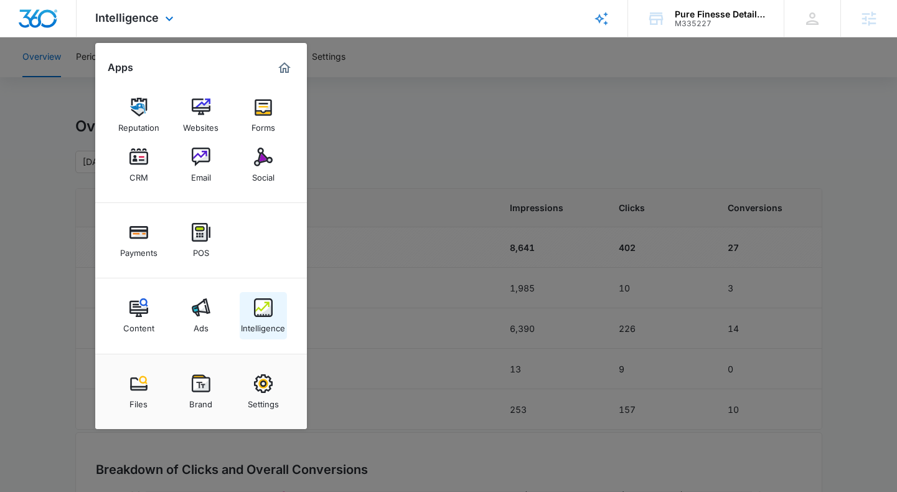
click at [259, 318] on div "Intelligence" at bounding box center [263, 325] width 44 height 16
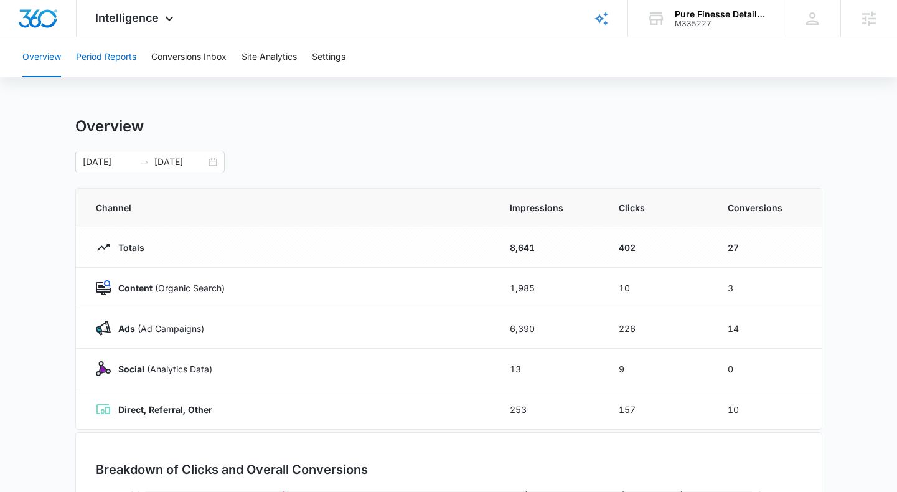
click at [113, 67] on button "Period Reports" at bounding box center [106, 57] width 60 height 40
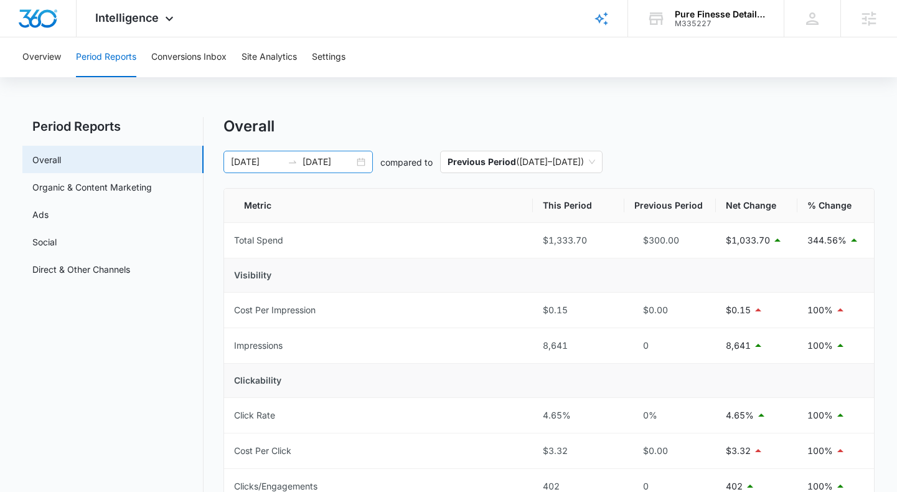
click at [366, 163] on div "08/06/2025 10/05/2025" at bounding box center [298, 162] width 149 height 22
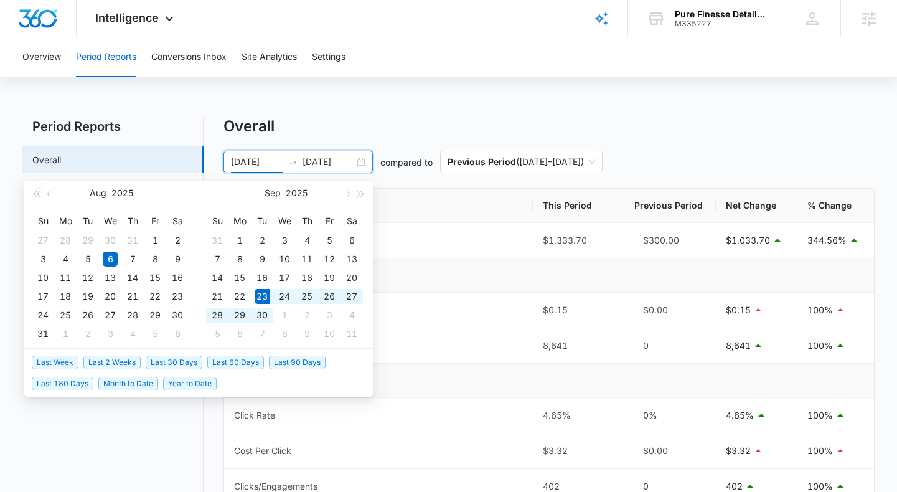
click at [128, 363] on span "Last 2 Weeks" at bounding box center [111, 363] width 57 height 14
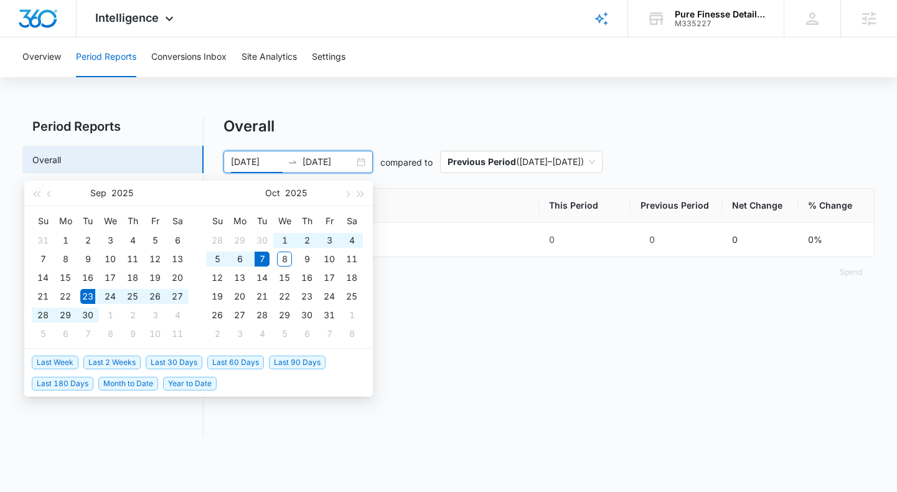
type input "[DATE]"
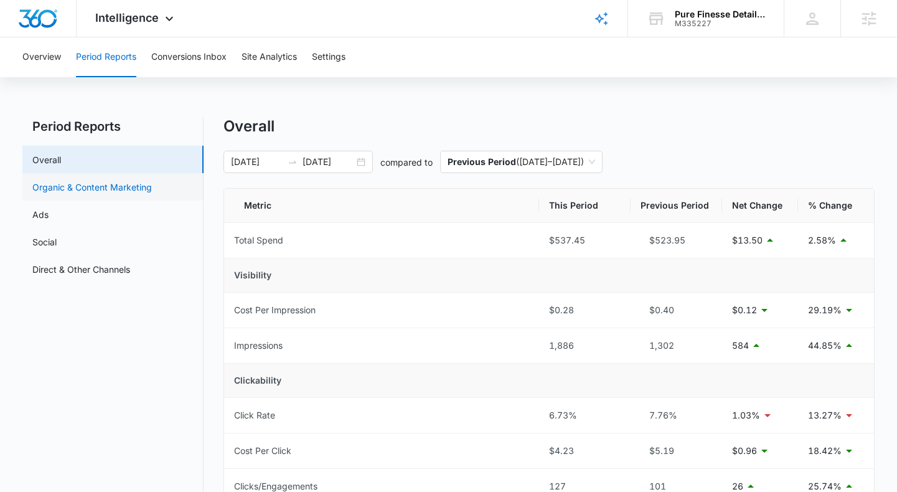
click at [98, 183] on link "Organic & Content Marketing" at bounding box center [92, 187] width 120 height 13
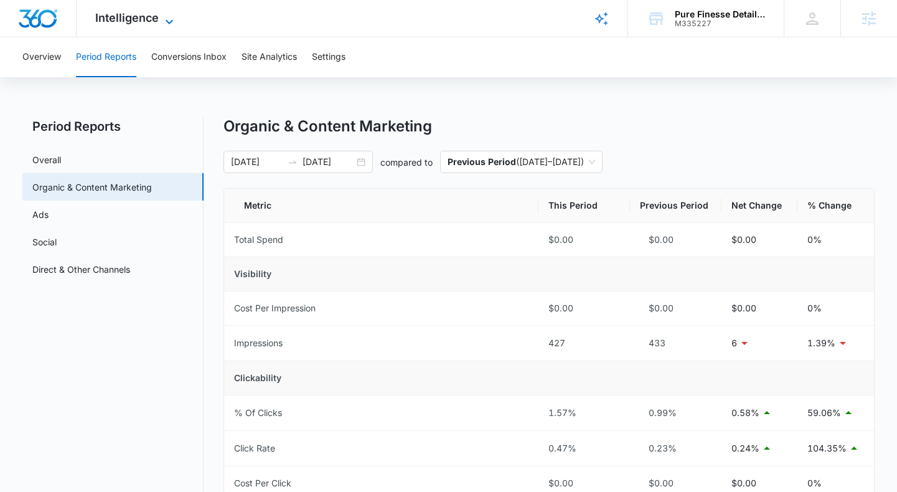
click at [154, 18] on span "Intelligence" at bounding box center [127, 17] width 64 height 13
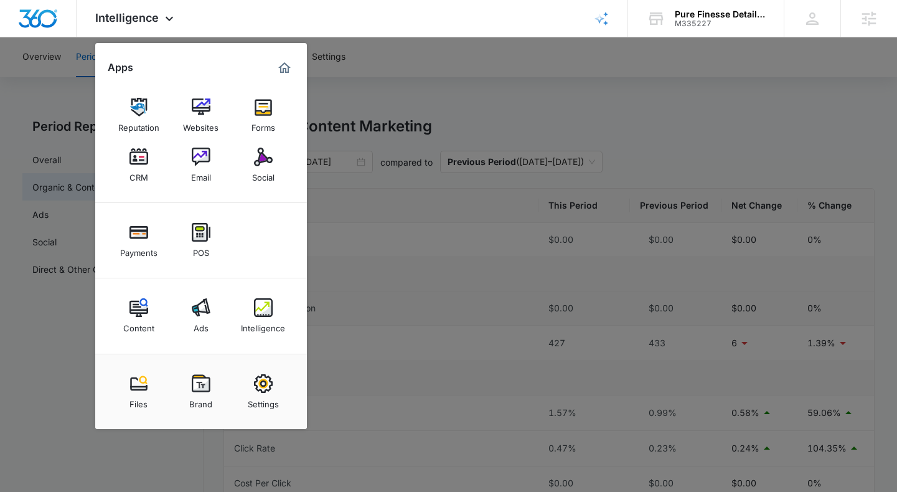
click at [263, 311] on img at bounding box center [263, 307] width 19 height 19
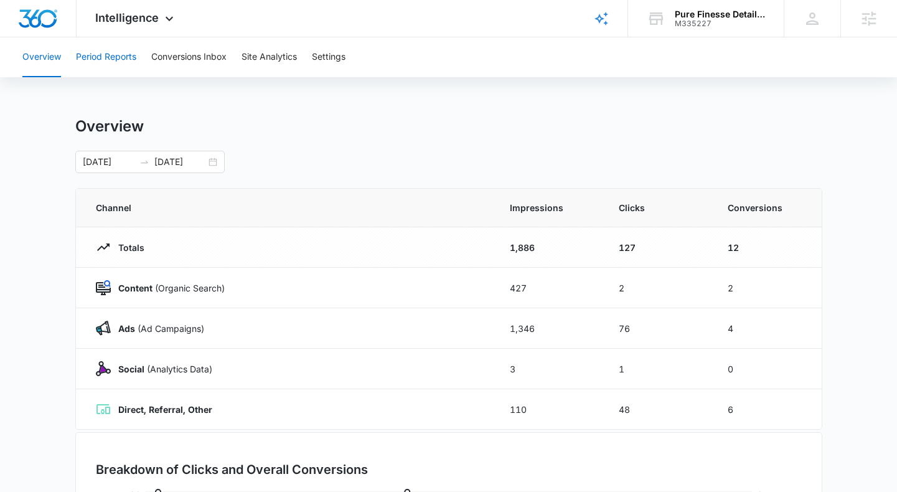
click at [123, 51] on button "Period Reports" at bounding box center [106, 57] width 60 height 40
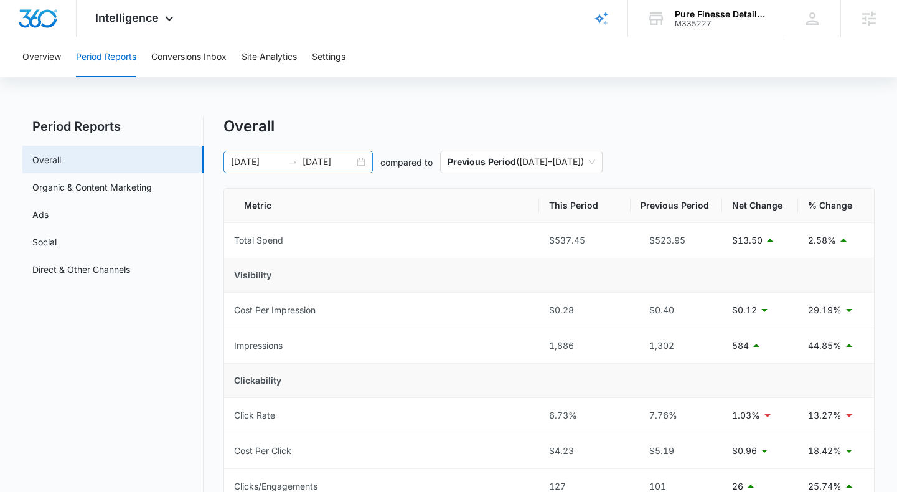
click at [361, 159] on div "09/23/2025 10/07/2025" at bounding box center [298, 162] width 149 height 22
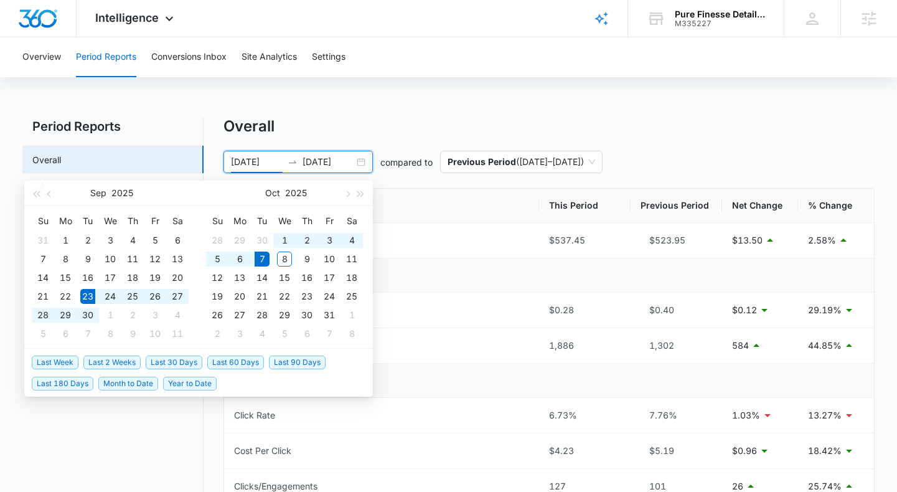
type input "[DATE]"
click at [118, 361] on span "Last 2 Weeks" at bounding box center [111, 363] width 57 height 14
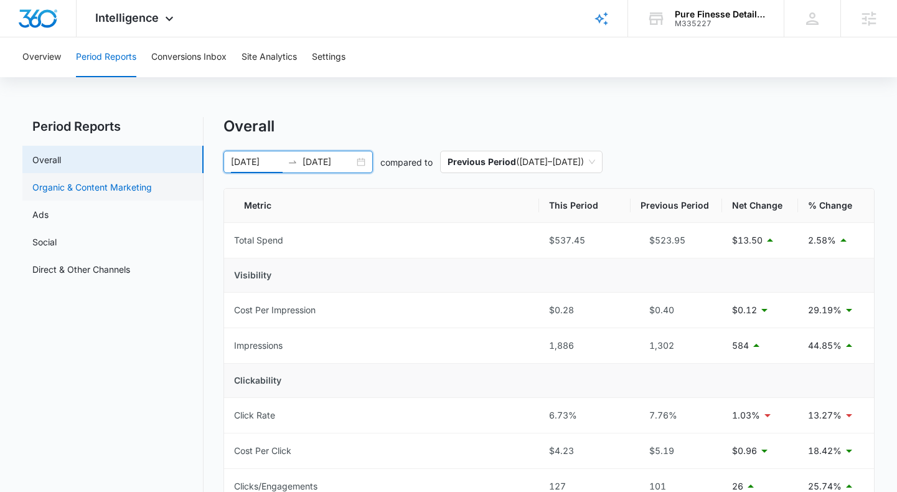
click at [73, 189] on link "Organic & Content Marketing" at bounding box center [92, 187] width 120 height 13
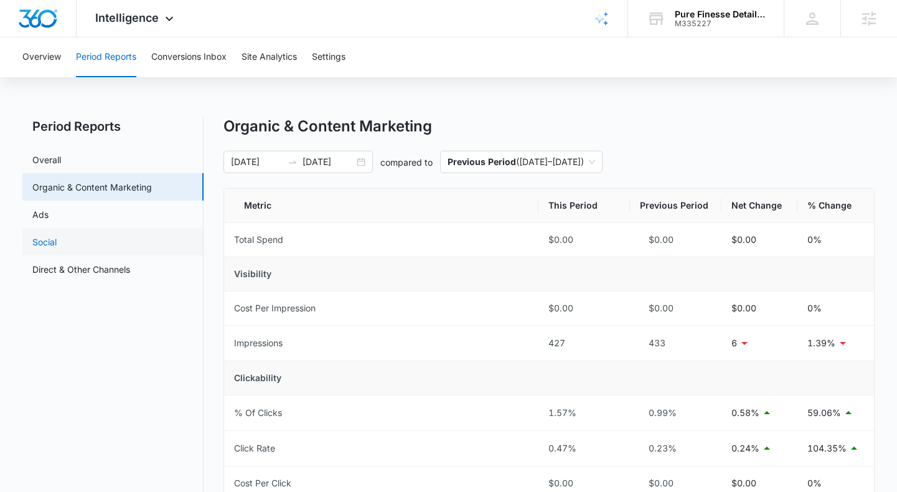
click at [57, 248] on link "Social" at bounding box center [44, 241] width 24 height 13
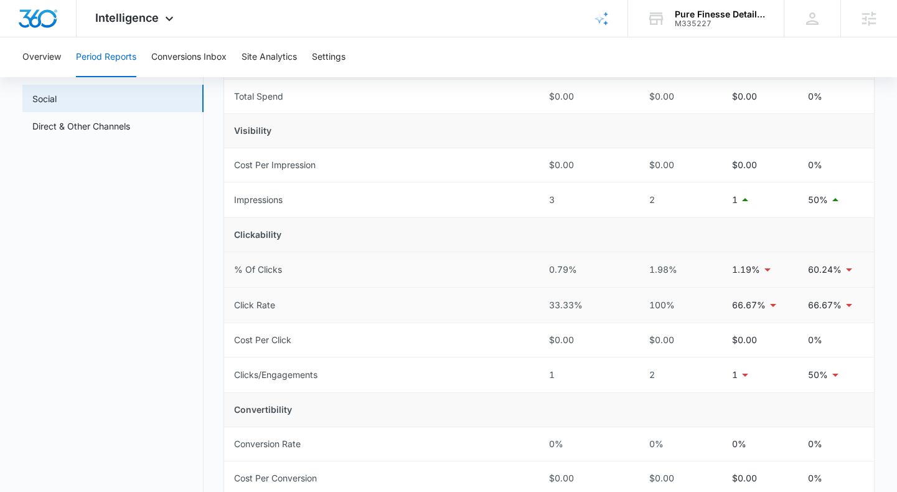
scroll to position [149, 0]
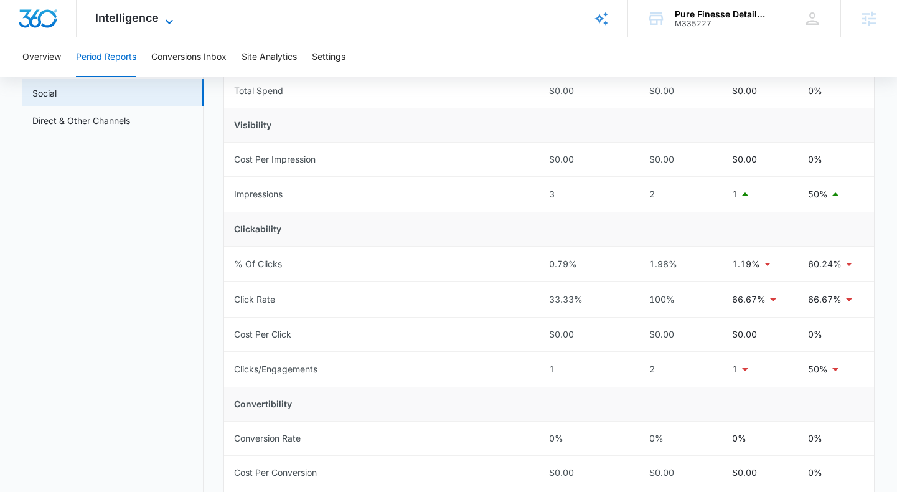
drag, startPoint x: 126, startPoint y: 15, endPoint x: 132, endPoint y: 39, distance: 24.9
click at [126, 15] on span "Intelligence" at bounding box center [127, 17] width 64 height 13
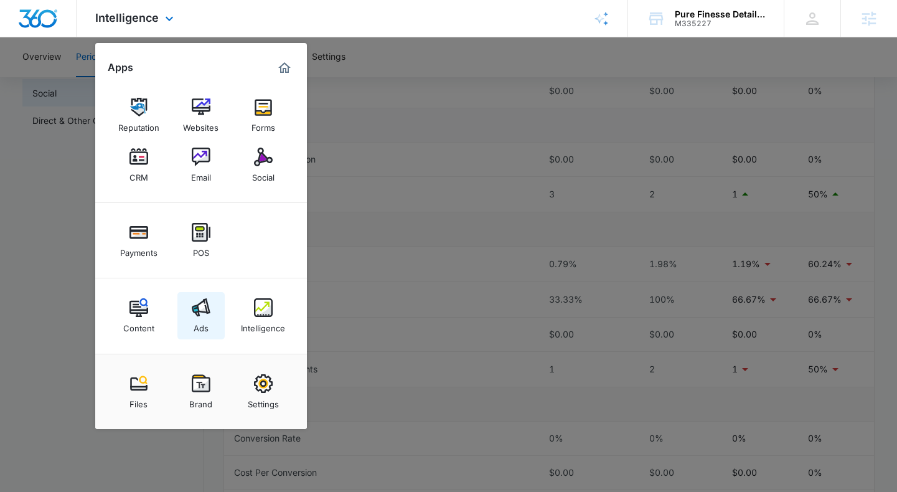
click at [201, 314] on img at bounding box center [201, 307] width 19 height 19
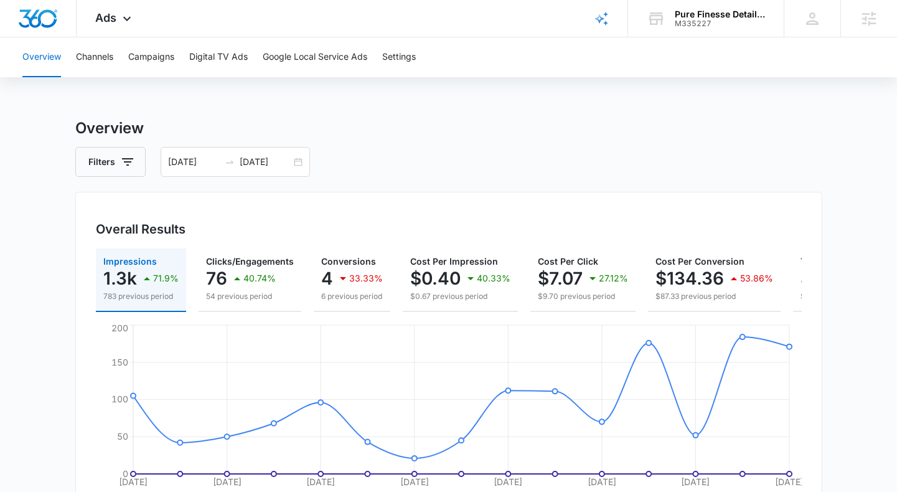
click at [128, 55] on div "Overview Channels Campaigns Digital TV Ads Google Local Service Ads Settings" at bounding box center [448, 57] width 867 height 40
click at [137, 56] on button "Campaigns" at bounding box center [151, 57] width 46 height 40
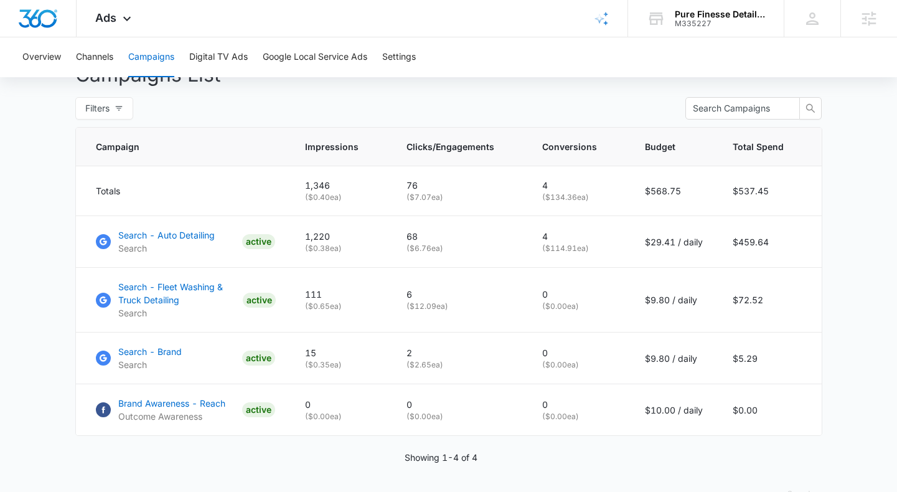
scroll to position [496, 0]
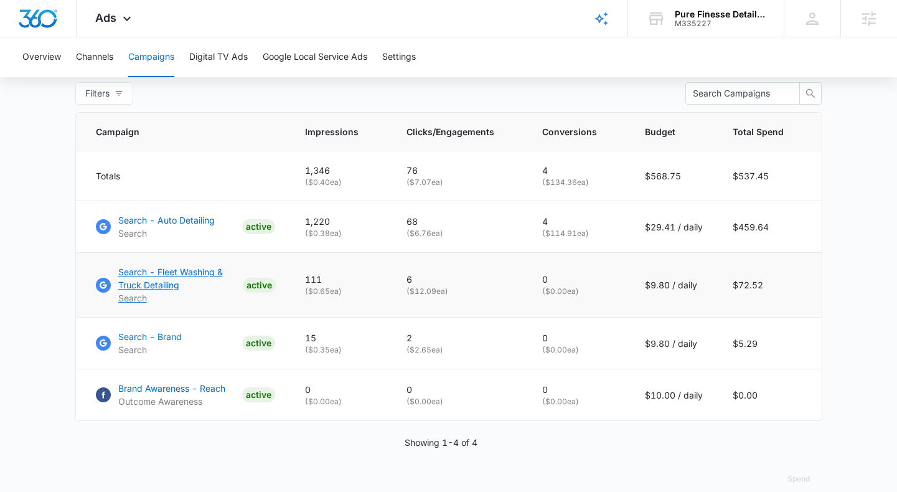
click at [171, 280] on p "Search - Fleet Washing & Truck Detailing" at bounding box center [178, 278] width 120 height 26
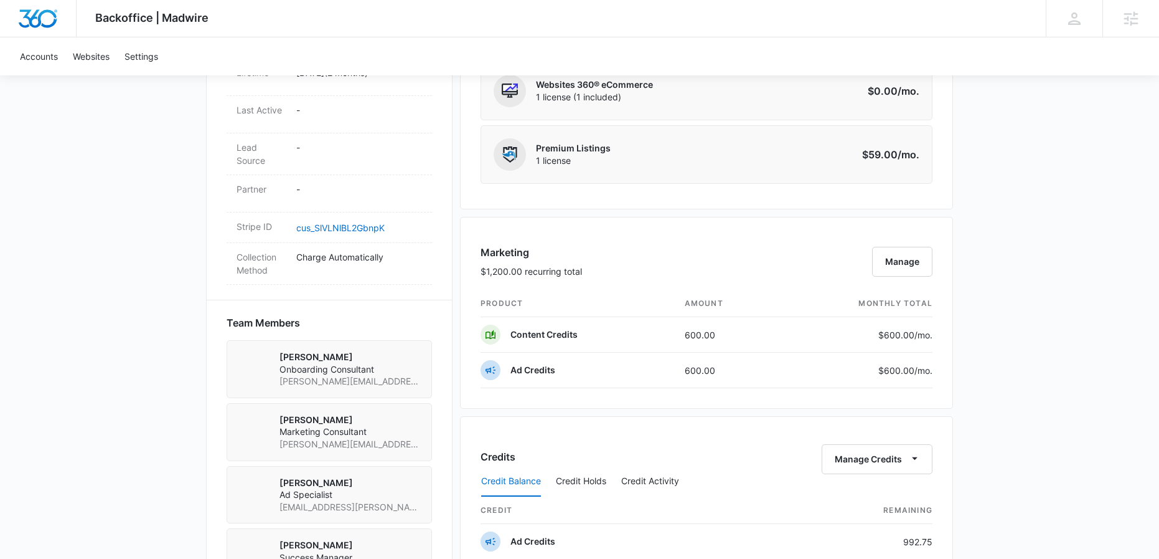
scroll to position [692, 0]
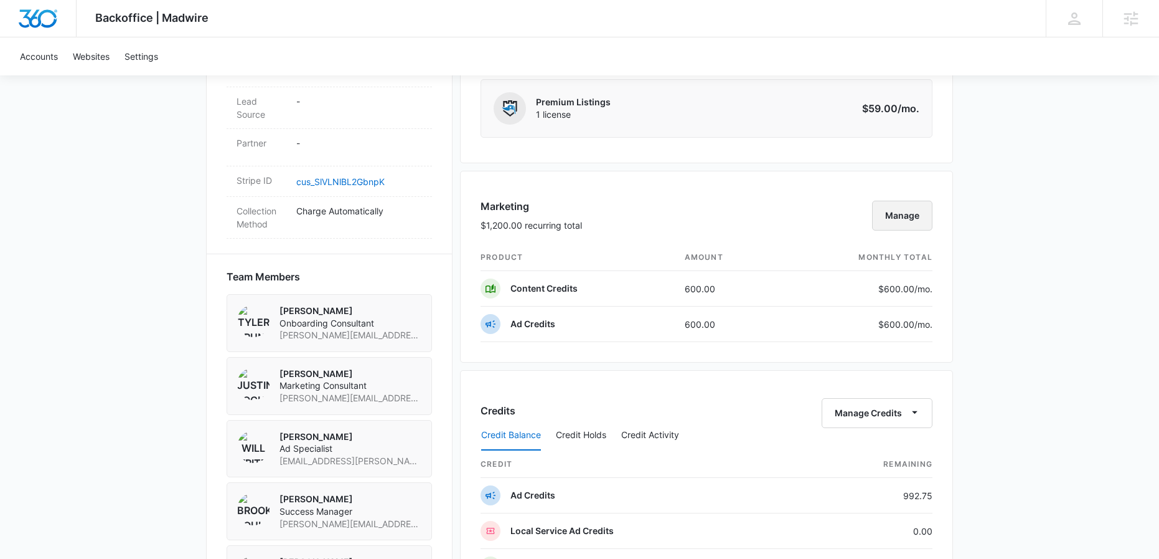
click at [893, 220] on button "Manage" at bounding box center [902, 216] width 60 height 30
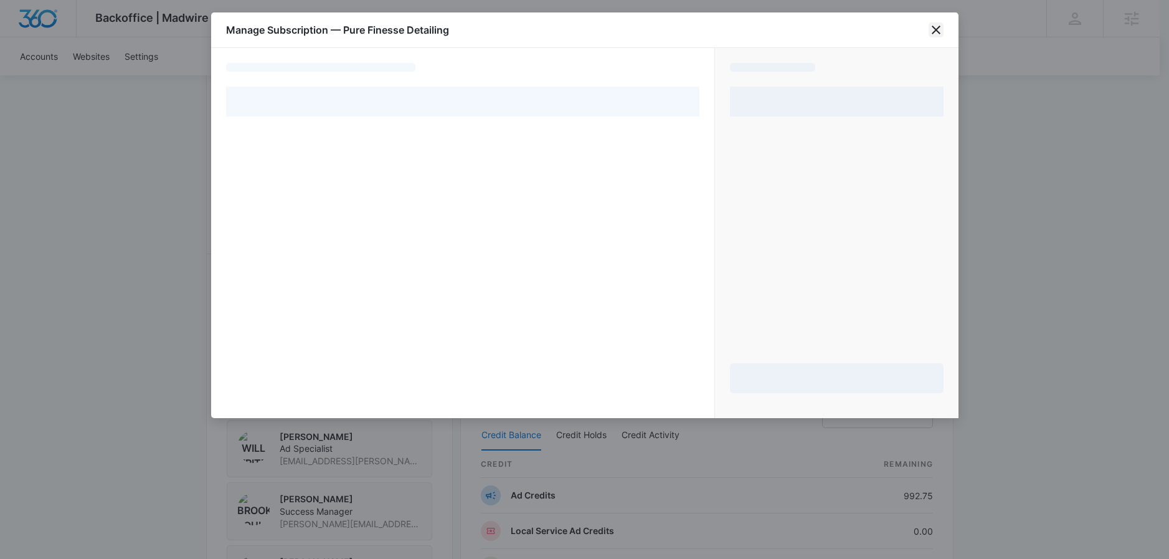
click at [938, 26] on icon "close" at bounding box center [936, 30] width 9 height 9
select select "pm_1RpyMuA4n8RTgNjUJNu15xsY"
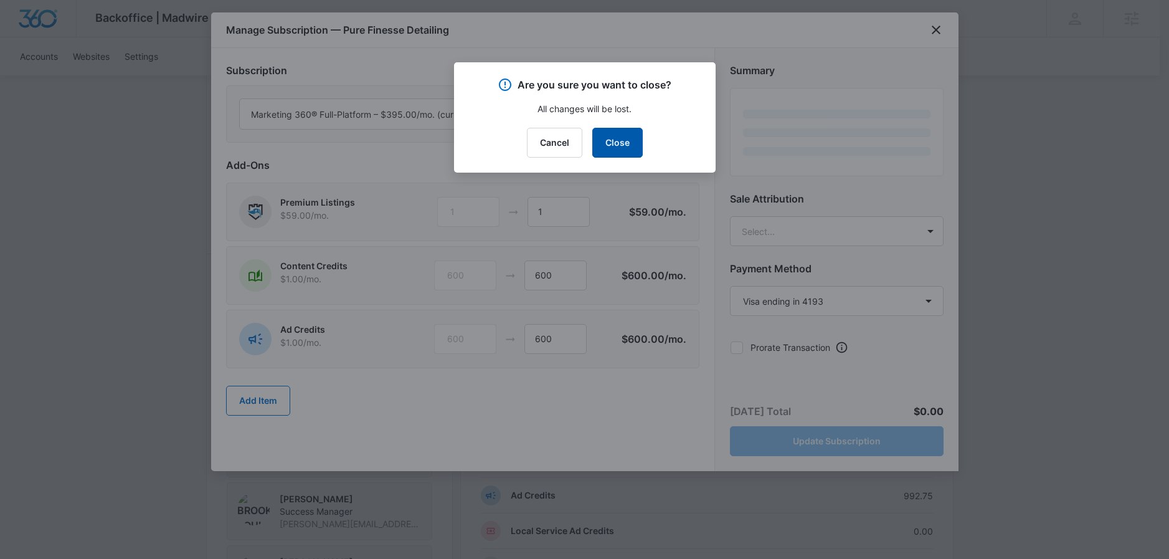
click at [605, 146] on button "Close" at bounding box center [617, 143] width 50 height 30
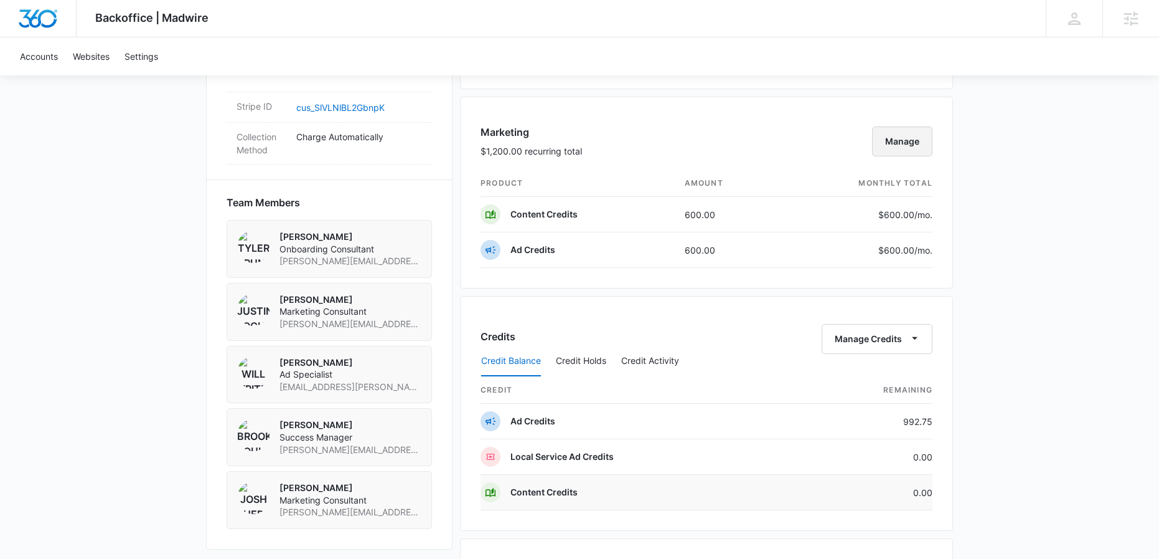
scroll to position [894, 0]
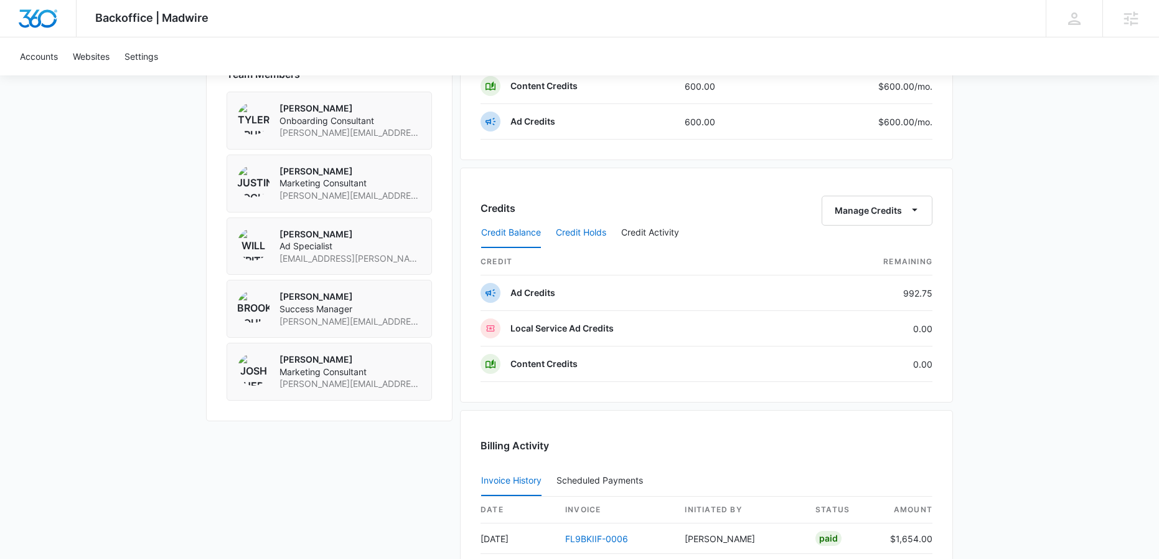
click at [587, 229] on button "Credit Holds" at bounding box center [581, 233] width 50 height 30
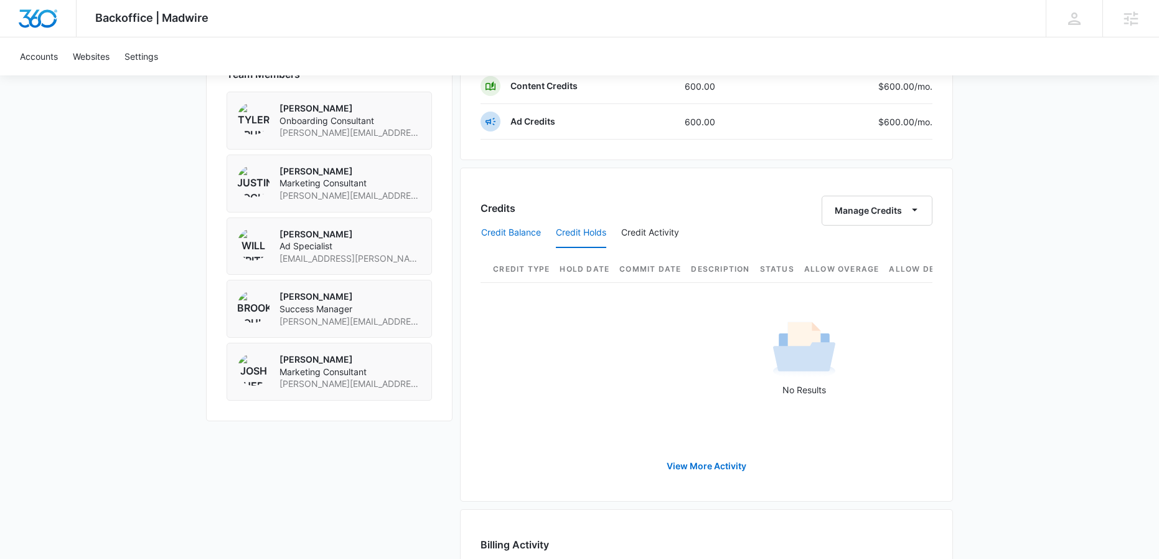
drag, startPoint x: 527, startPoint y: 233, endPoint x: 549, endPoint y: 234, distance: 21.8
click at [527, 233] on button "Credit Balance" at bounding box center [511, 233] width 60 height 30
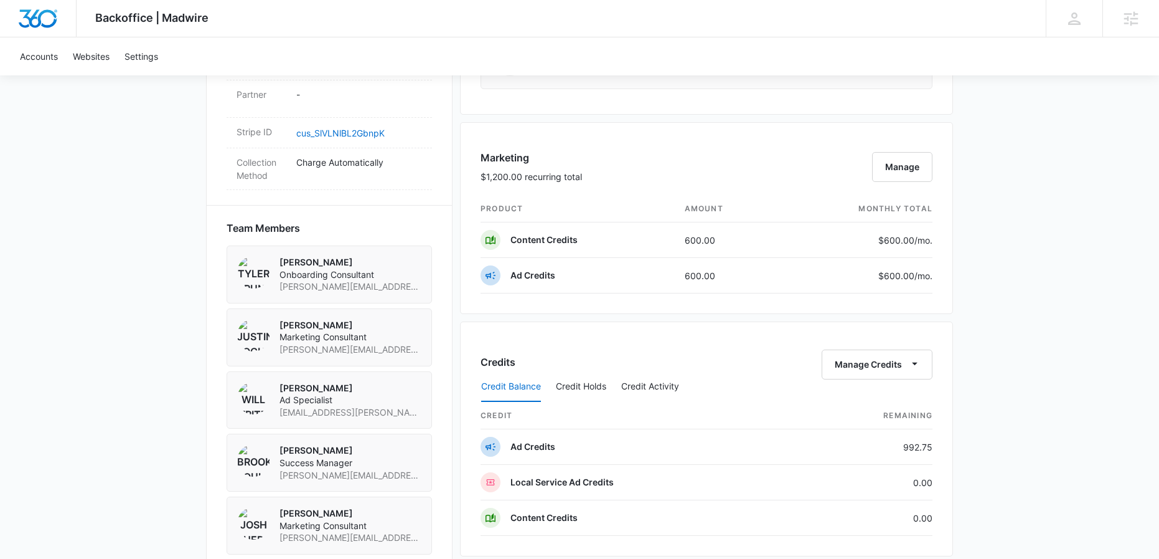
scroll to position [711, 0]
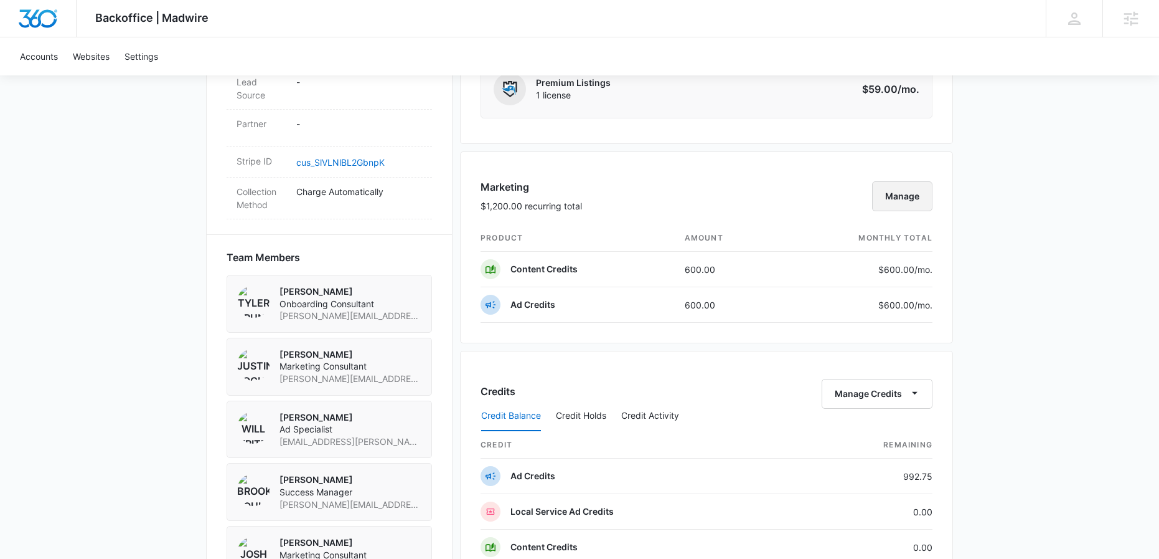
click at [894, 205] on button "Manage" at bounding box center [902, 196] width 60 height 30
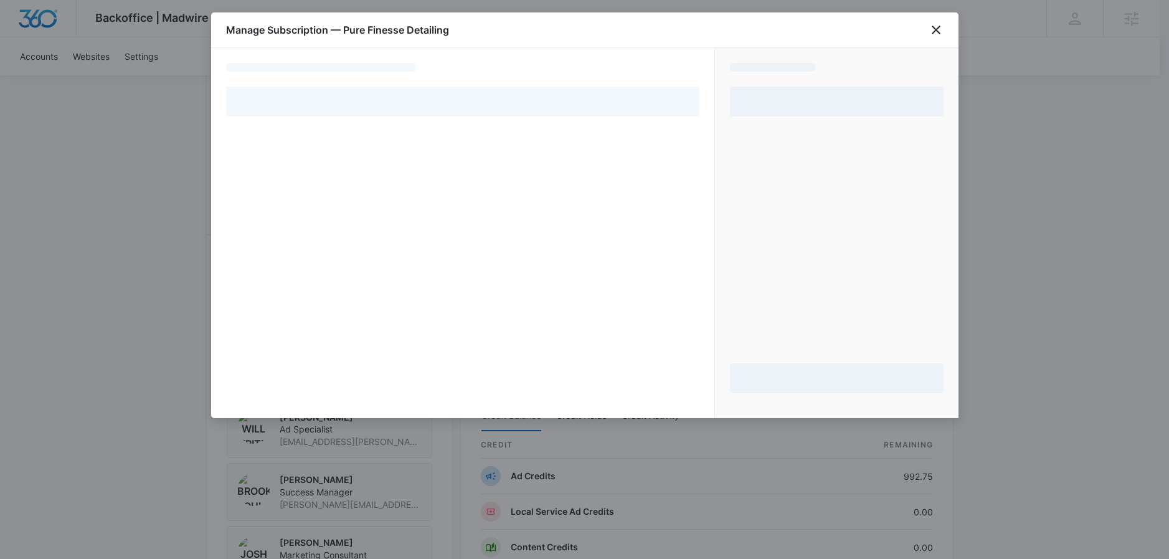
select select "pm_1RpyMuA4n8RTgNjUJNu15xsY"
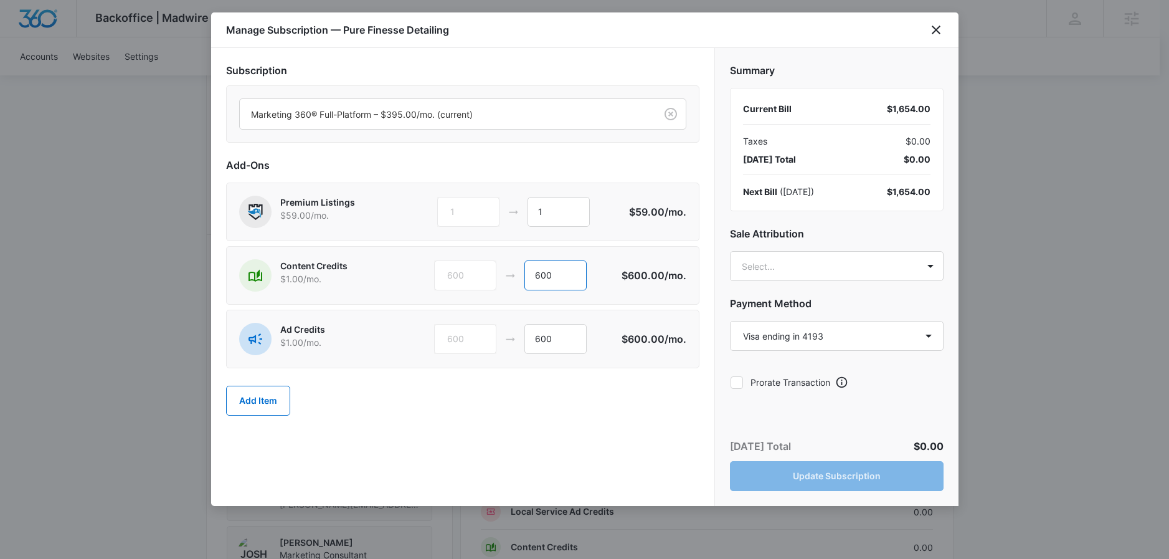
drag, startPoint x: 523, startPoint y: 278, endPoint x: 500, endPoint y: 276, distance: 23.1
click at [500, 276] on div "600 600" at bounding box center [527, 275] width 187 height 30
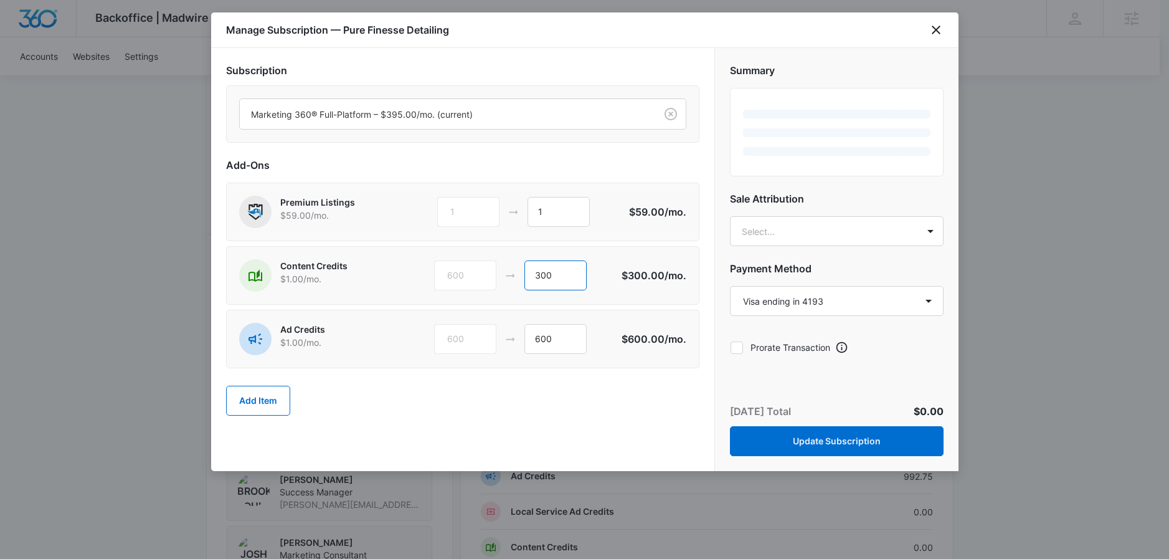
type input "300"
click at [537, 369] on div "Add-Ons Premium Listings $59.00 /mo. 1 1 $59.00 /mo. Content Credits $1.00 /mo.…" at bounding box center [462, 293] width 473 height 270
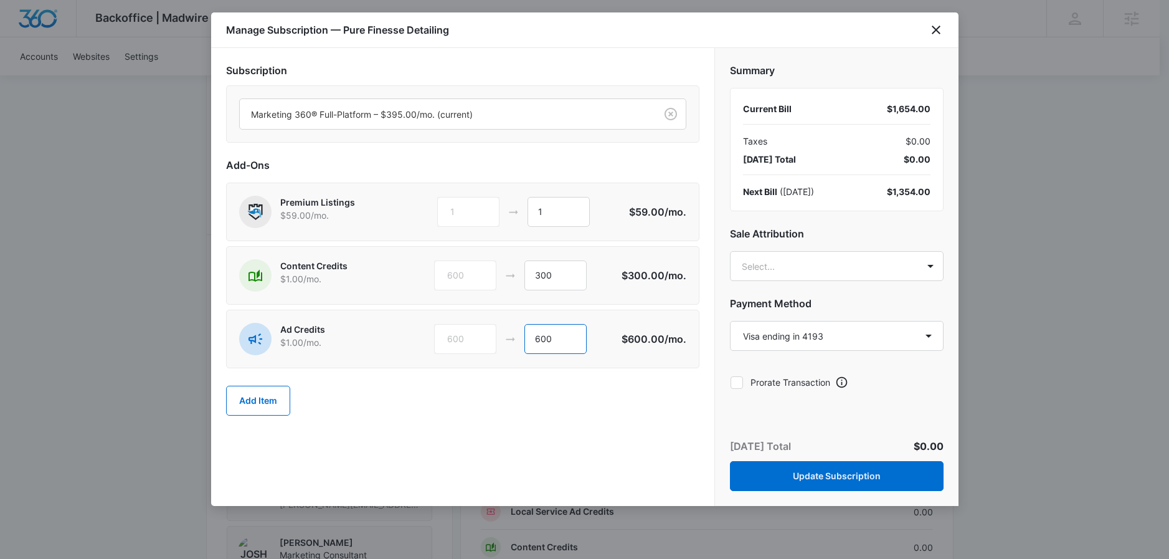
click at [536, 338] on input "600" at bounding box center [555, 339] width 62 height 30
type input "900"
click at [808, 480] on button "Update Subscription" at bounding box center [837, 476] width 214 height 30
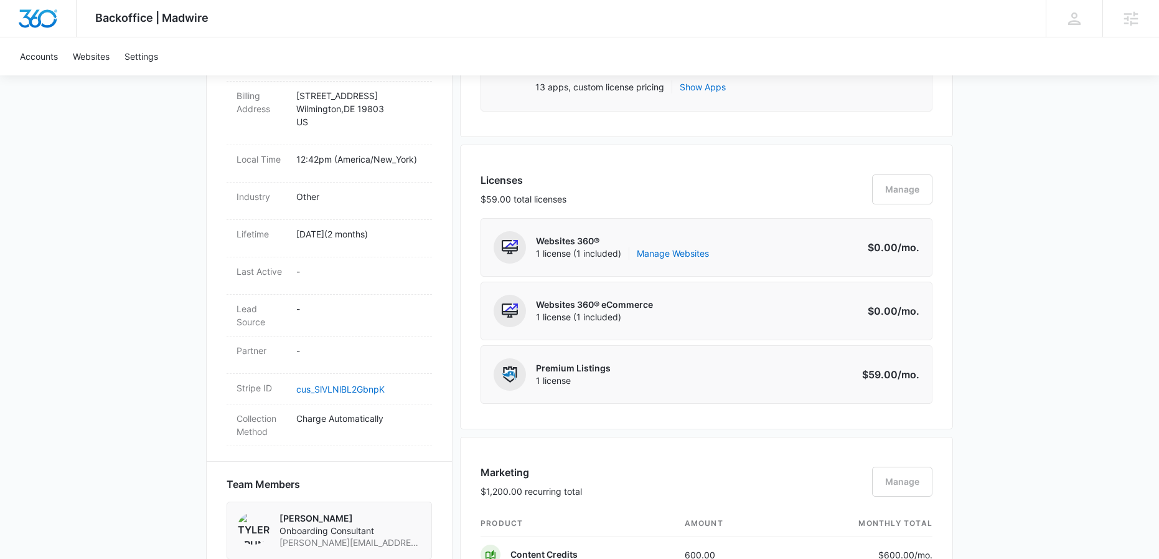
scroll to position [17, 0]
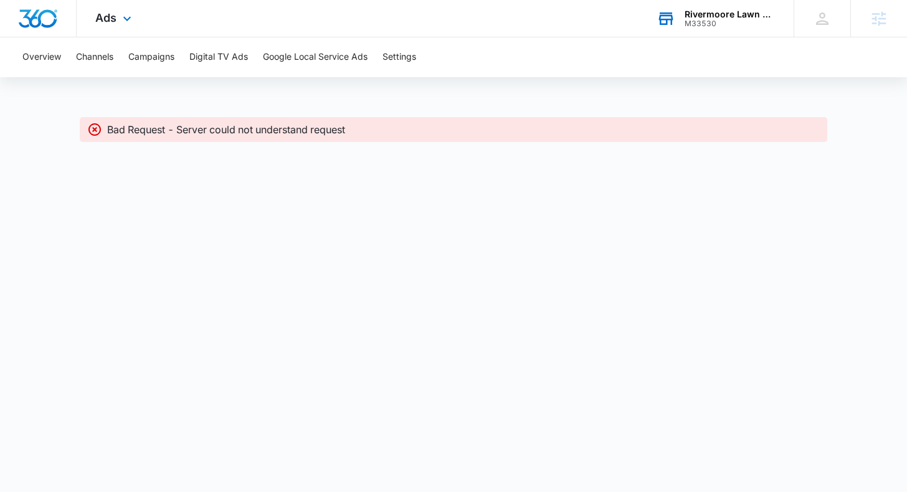
click at [684, 15] on div "Rivermoore Lawn Care" at bounding box center [729, 14] width 91 height 10
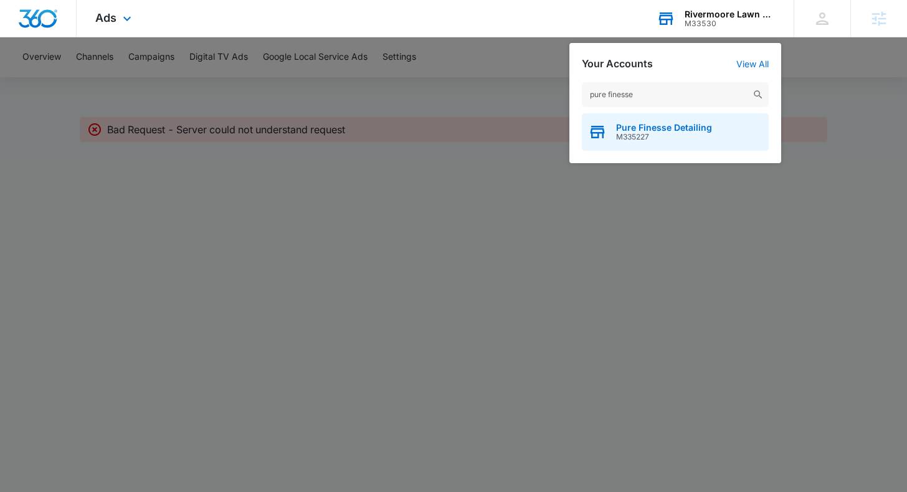
type input "pure finesse"
click at [613, 143] on div "Pure Finesse Detailing M335227" at bounding box center [675, 131] width 187 height 37
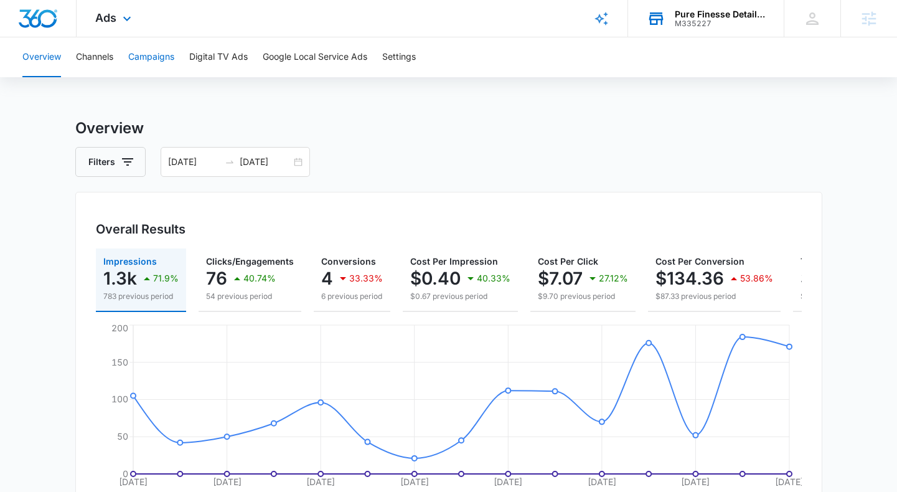
click at [154, 52] on button "Campaigns" at bounding box center [151, 57] width 46 height 40
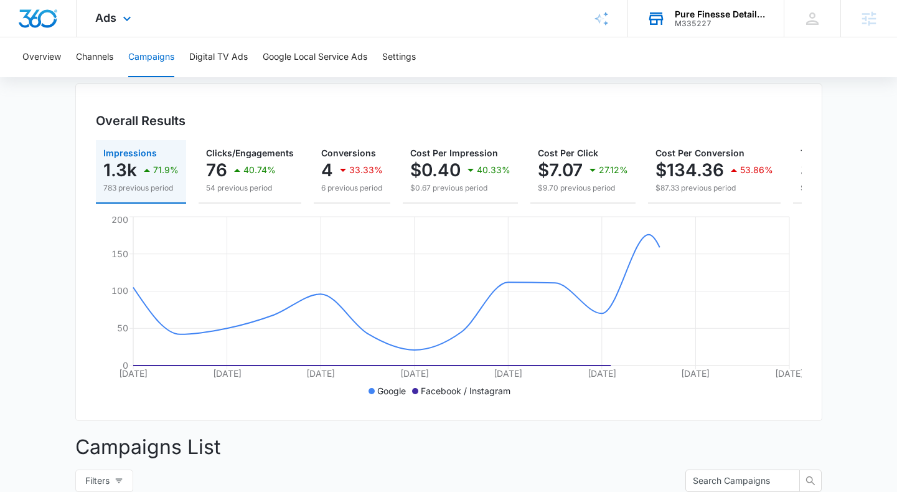
scroll to position [133, 0]
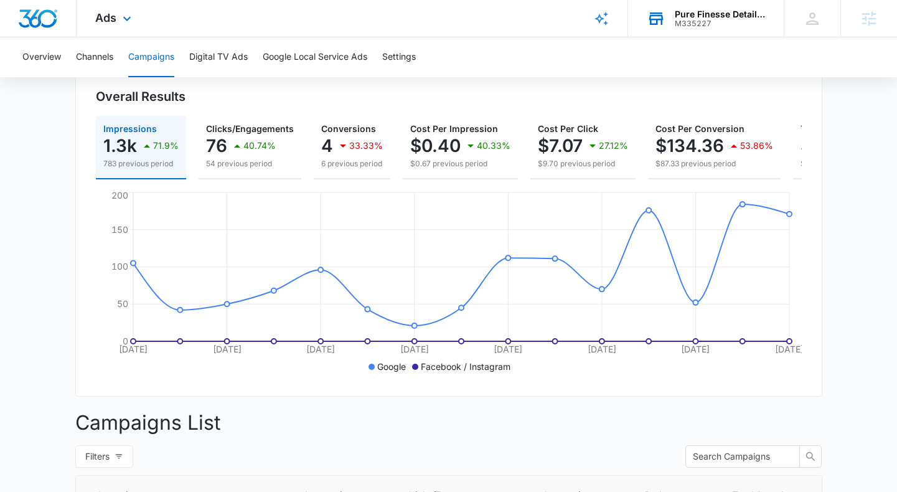
click at [110, 24] on span "Ads" at bounding box center [105, 17] width 21 height 13
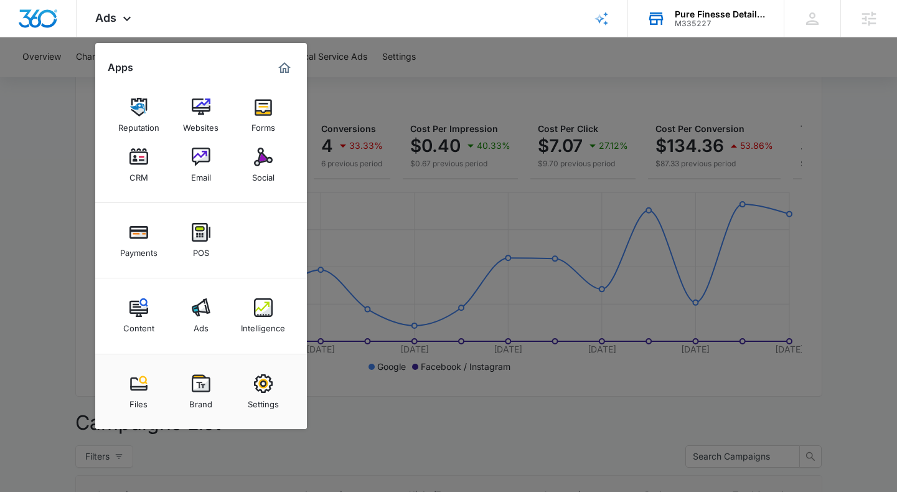
click at [417, 463] on div at bounding box center [448, 246] width 897 height 492
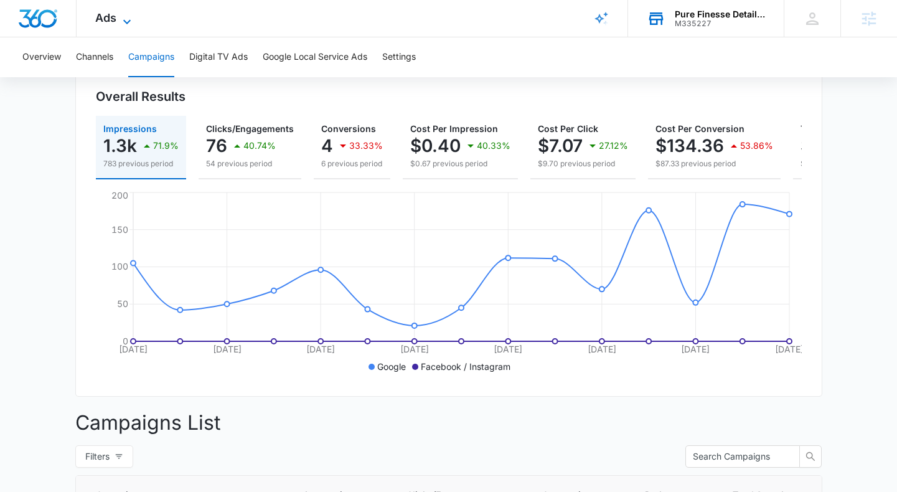
click at [109, 23] on span "Ads" at bounding box center [105, 17] width 21 height 13
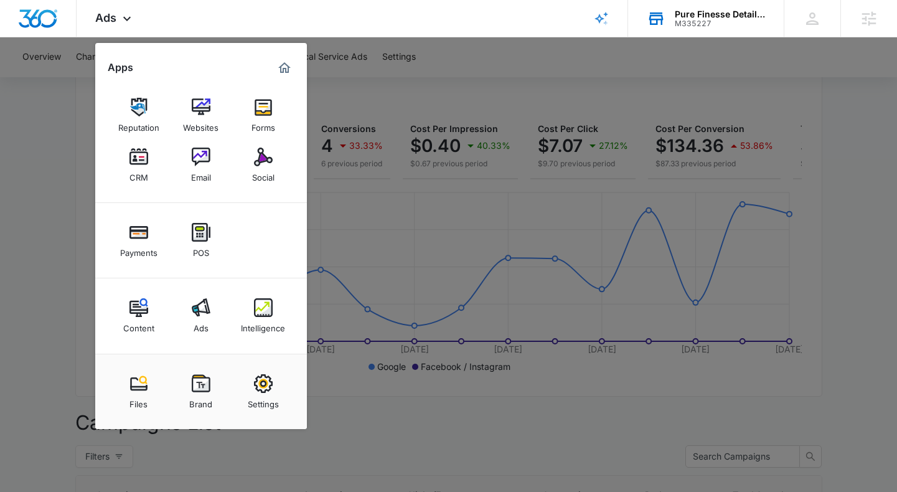
click at [88, 171] on div at bounding box center [448, 246] width 897 height 492
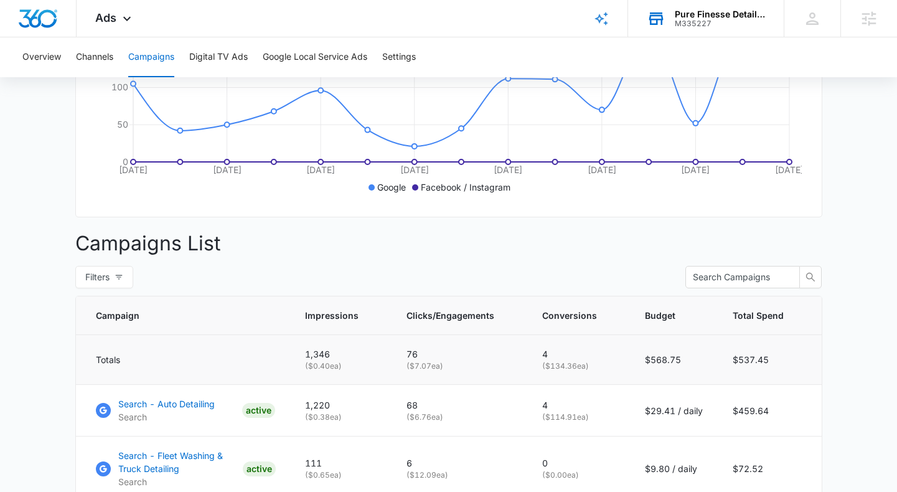
scroll to position [469, 0]
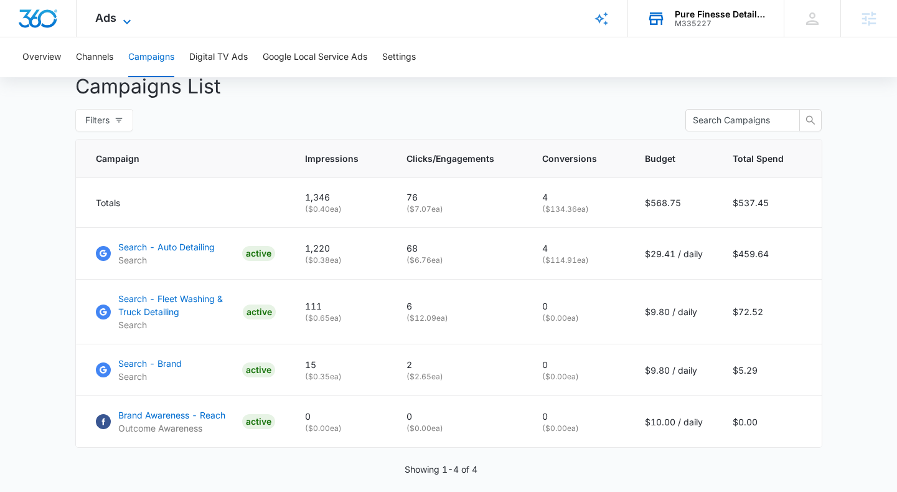
click at [115, 21] on span "Ads" at bounding box center [105, 17] width 21 height 13
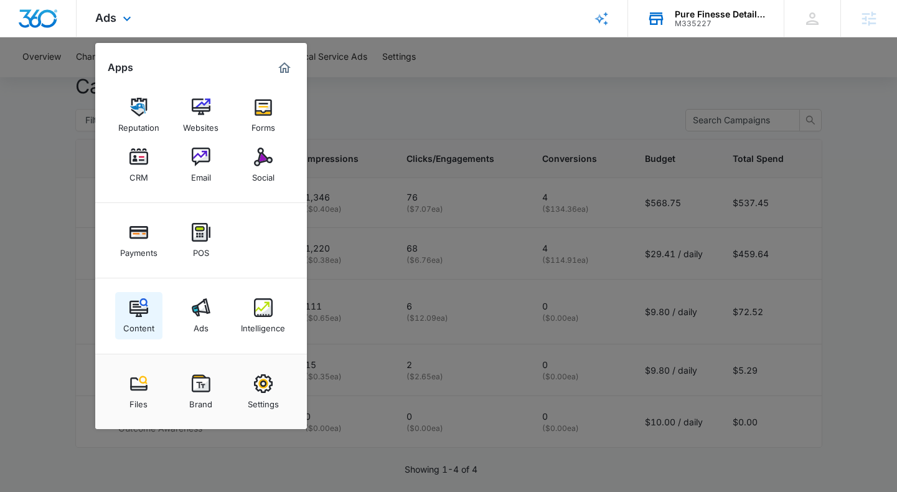
click at [138, 320] on div "Content" at bounding box center [138, 325] width 31 height 16
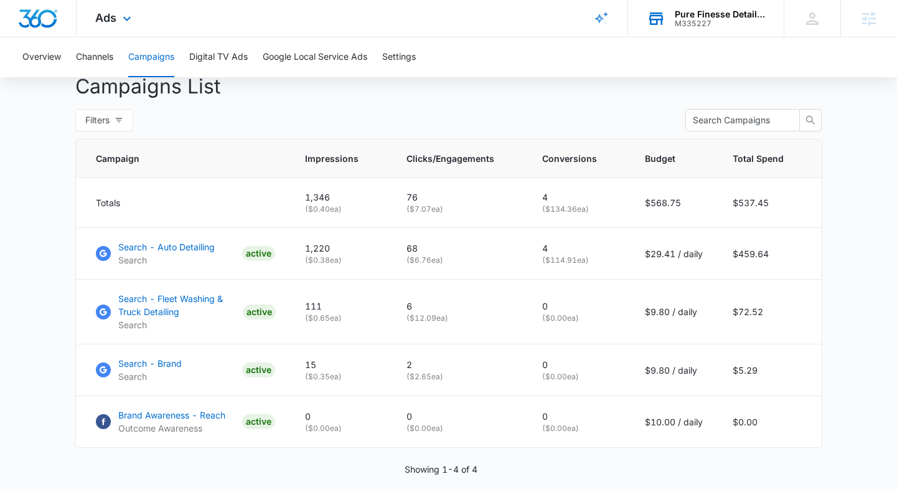
click at [118, 19] on div "Ads Apps Reputation Websites Forms CRM Email Social Payments POS Content Ads In…" at bounding box center [115, 18] width 77 height 37
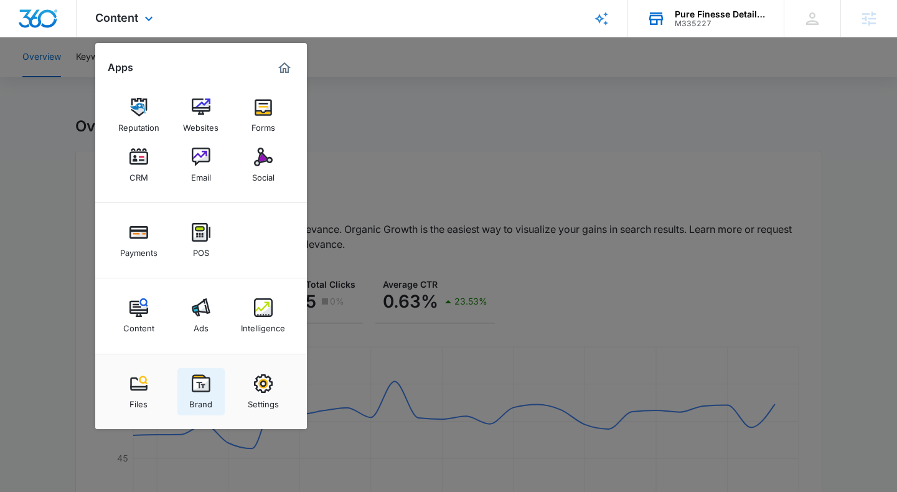
click at [211, 393] on div "Brand" at bounding box center [200, 401] width 23 height 16
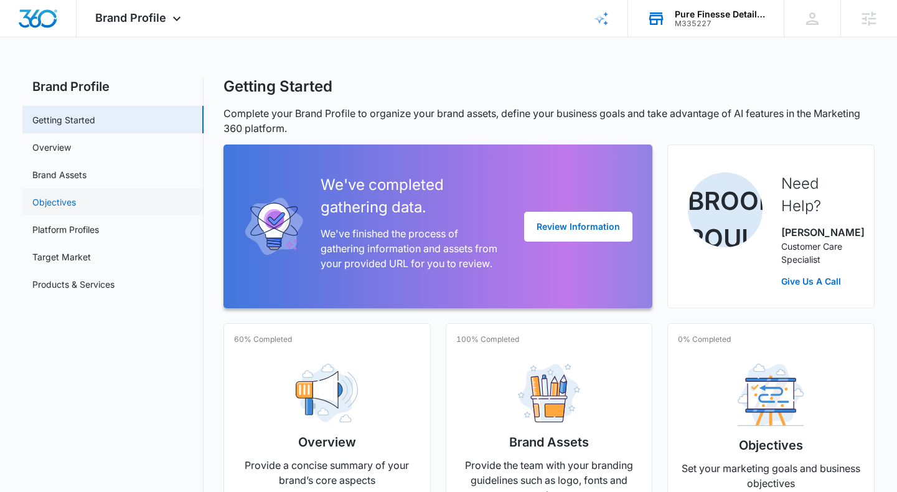
click at [76, 196] on link "Objectives" at bounding box center [54, 202] width 44 height 13
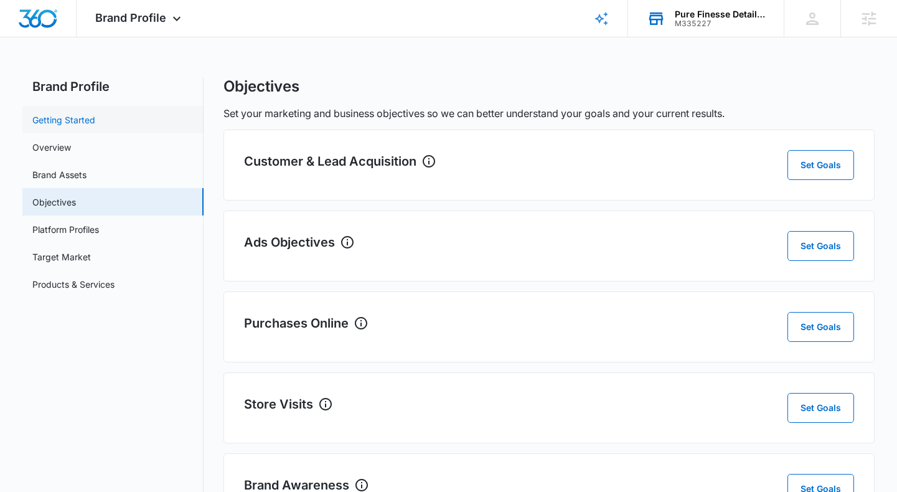
click at [82, 126] on link "Getting Started" at bounding box center [63, 119] width 63 height 13
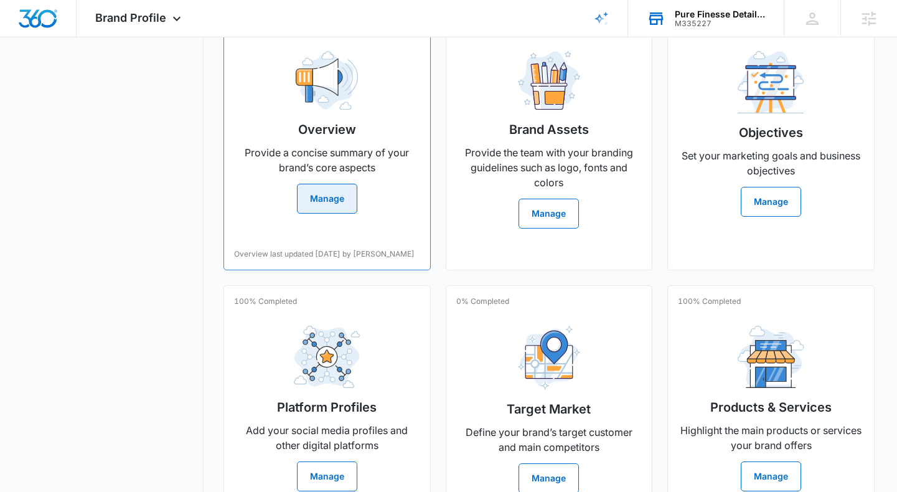
scroll to position [281, 0]
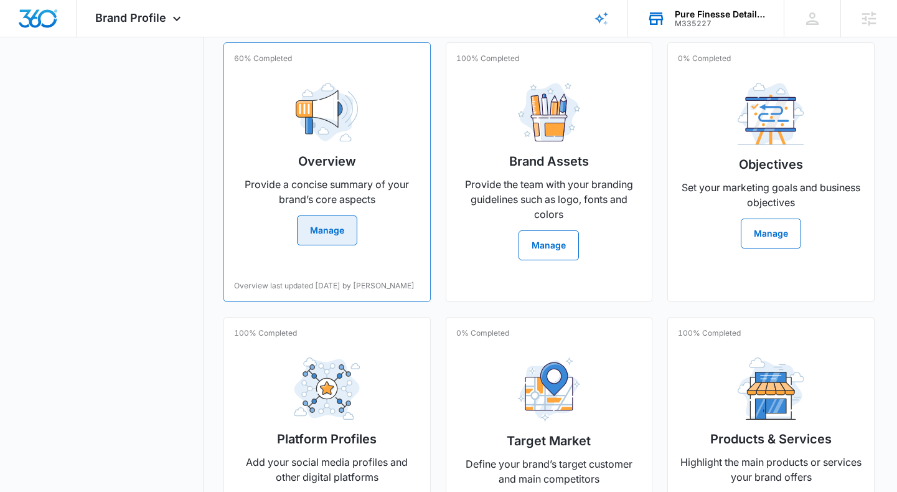
click at [380, 224] on div "Overview Provide a concise summary of your brand’s core aspects Manage" at bounding box center [327, 159] width 186 height 172
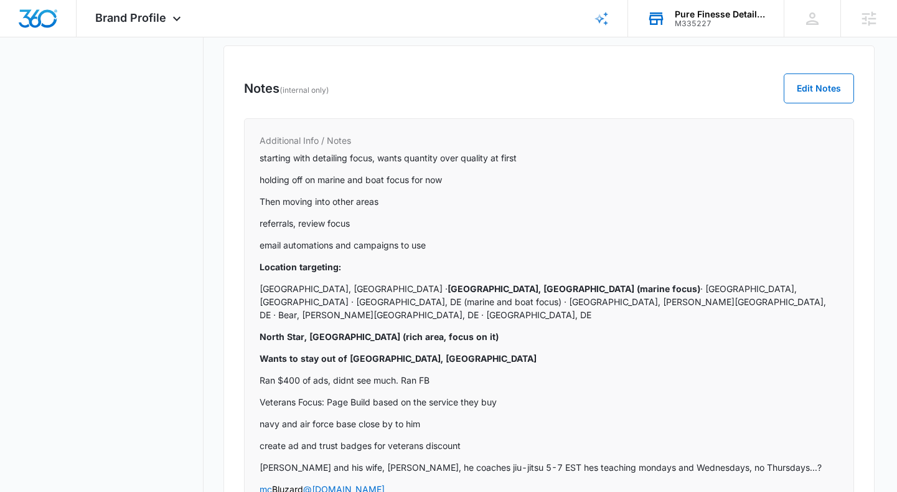
scroll to position [700, 0]
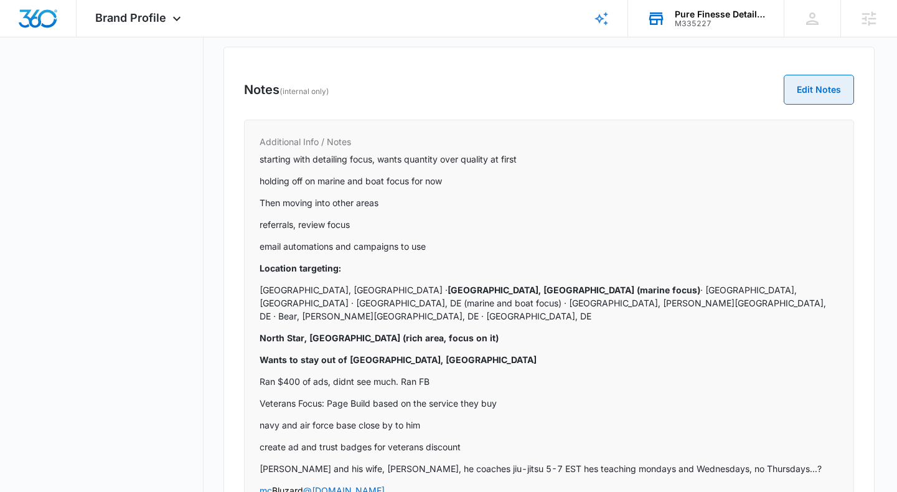
click at [844, 85] on button "Edit Notes" at bounding box center [819, 90] width 70 height 30
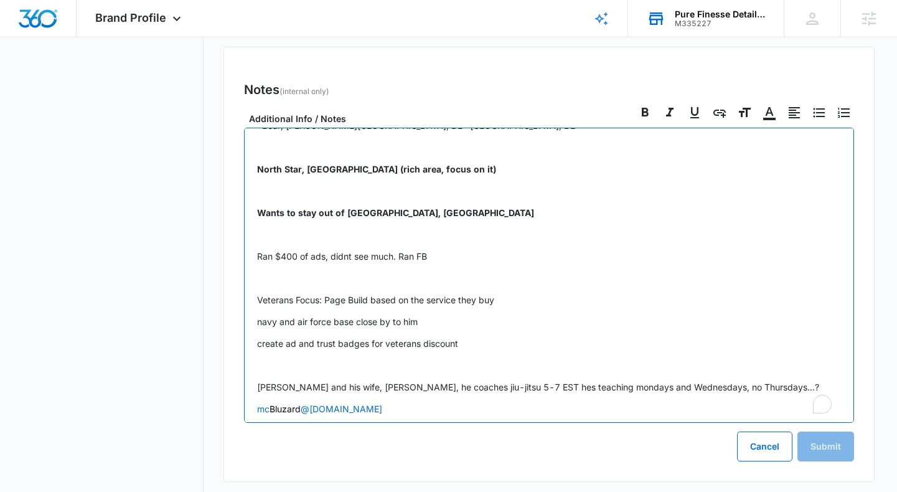
scroll to position [0, 0]
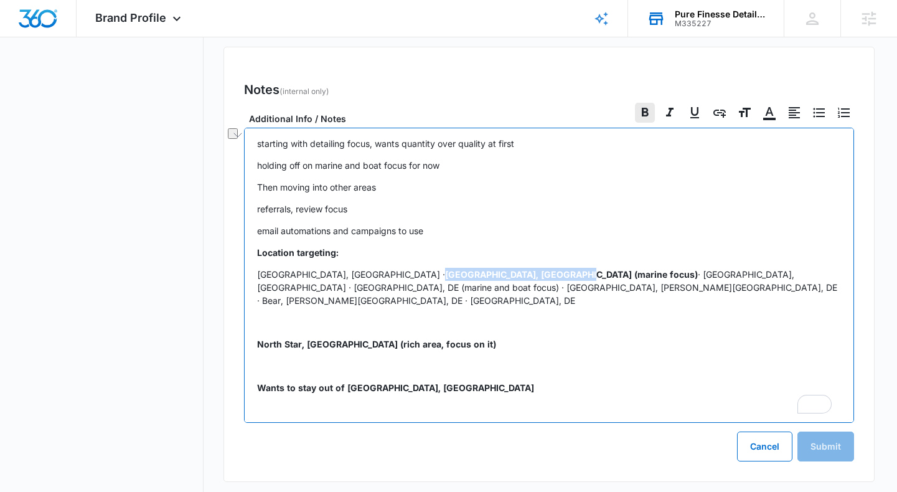
drag, startPoint x: 316, startPoint y: 274, endPoint x: 445, endPoint y: 276, distance: 128.9
click at [445, 276] on strong "[GEOGRAPHIC_DATA], [GEOGRAPHIC_DATA] (marine focus)" at bounding box center [571, 274] width 253 height 11
click at [423, 338] on p "North Star, [GEOGRAPHIC_DATA] (rich area, focus on it)" at bounding box center [549, 344] width 584 height 13
click at [265, 318] on div "starting with detailing focus, wants quantity over quality at first holding off…" at bounding box center [549, 275] width 610 height 295
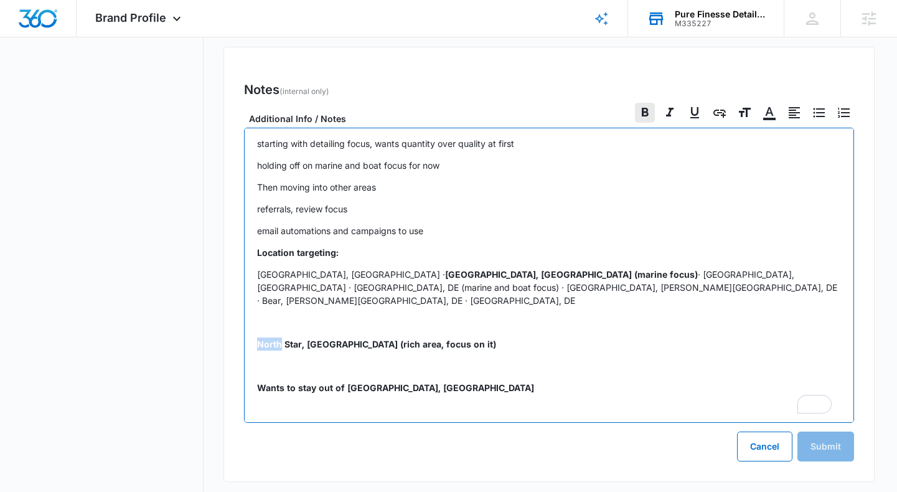
click at [264, 317] on div "starting with detailing focus, wants quantity over quality at first holding off…" at bounding box center [549, 275] width 610 height 295
click at [260, 344] on div "starting with detailing focus, wants quantity over quality at first holding off…" at bounding box center [549, 275] width 610 height 295
checkbox input "true"
click at [426, 339] on div "starting with detailing focus, wants quantity over quality at first holding off…" at bounding box center [549, 275] width 610 height 295
click at [427, 338] on p "North Star, [GEOGRAPHIC_DATA] (rich area, focus on it)" at bounding box center [549, 344] width 584 height 13
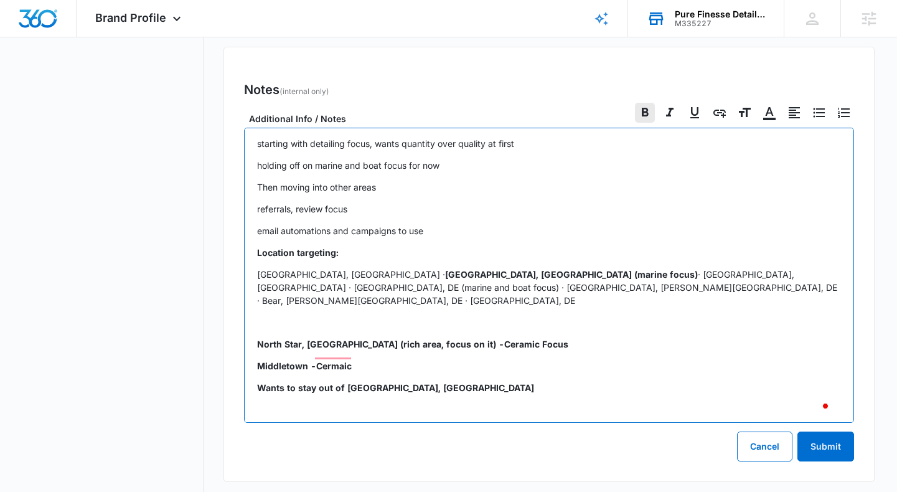
drag, startPoint x: 400, startPoint y: 352, endPoint x: 367, endPoint y: 355, distance: 33.8
click at [400, 359] on p "Middletown -Cermaic" at bounding box center [549, 365] width 584 height 13
drag, startPoint x: 500, startPoint y: 277, endPoint x: 581, endPoint y: 279, distance: 81.0
click at [581, 279] on p "[GEOGRAPHIC_DATA], [GEOGRAPHIC_DATA] · [GEOGRAPHIC_DATA], [GEOGRAPHIC_DATA] (ma…" at bounding box center [549, 287] width 584 height 39
checkbox input "true"
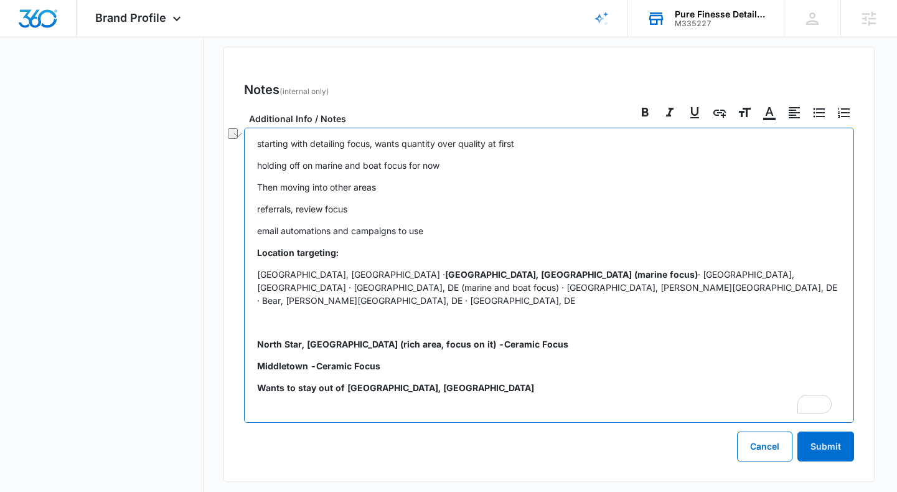
click at [336, 361] on strong "Middletown -Ceramic Focus" at bounding box center [318, 366] width 123 height 11
click at [392, 359] on p "Middletown -Ceramic Focus" at bounding box center [549, 365] width 584 height 13
drag, startPoint x: 430, startPoint y: 356, endPoint x: 238, endPoint y: 327, distance: 193.9
click at [238, 327] on div "Notes (internal only) Edit Notes Additional Info / Notes starting with detailin…" at bounding box center [549, 264] width 651 height 435
copy div "North Star, [GEOGRAPHIC_DATA] (rich area, focus on it) -Ceramic Focus [GEOGRAPH…"
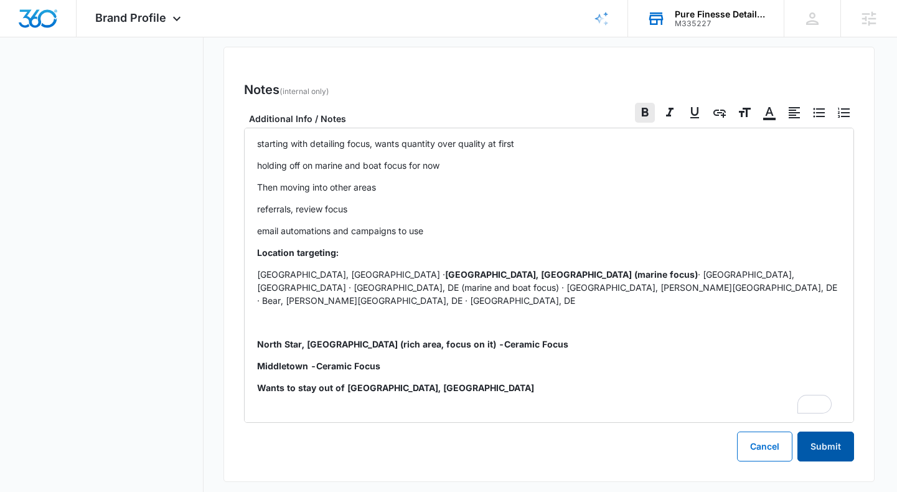
click at [820, 451] on button "Submit" at bounding box center [826, 447] width 57 height 30
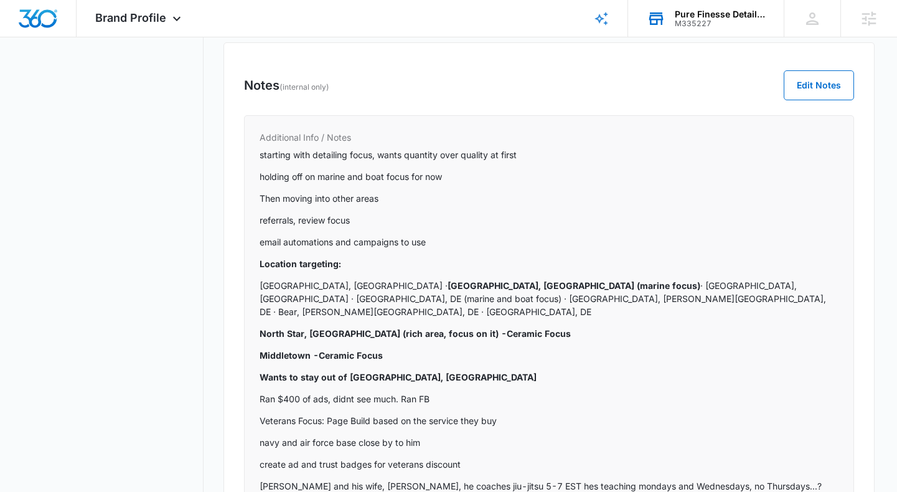
scroll to position [715, 0]
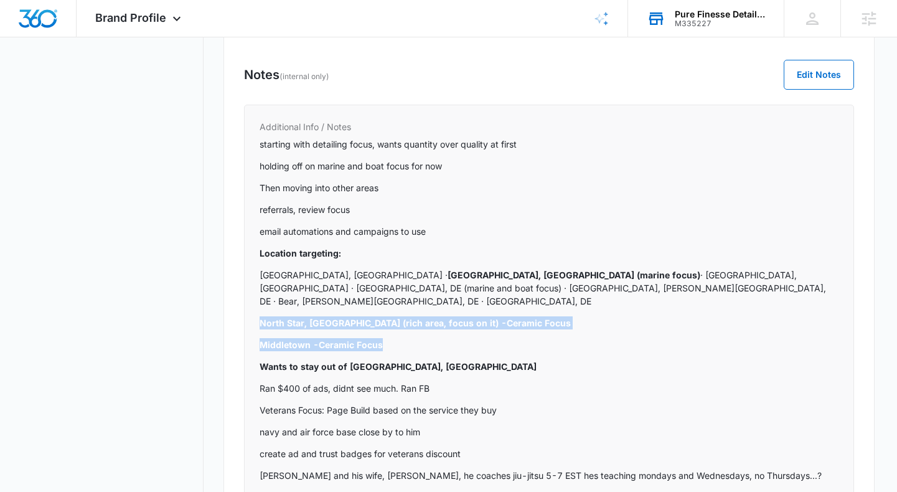
drag, startPoint x: 399, startPoint y: 332, endPoint x: 247, endPoint y: 306, distance: 154.1
click at [247, 306] on div "Additional Info / Notes starting with detailing focus, wants quantity over qual…" at bounding box center [549, 476] width 610 height 742
copy div "North Star, [GEOGRAPHIC_DATA] (rich area, focus on it) -Ceramic Focus [GEOGRAPH…"
